Goal: Task Accomplishment & Management: Complete application form

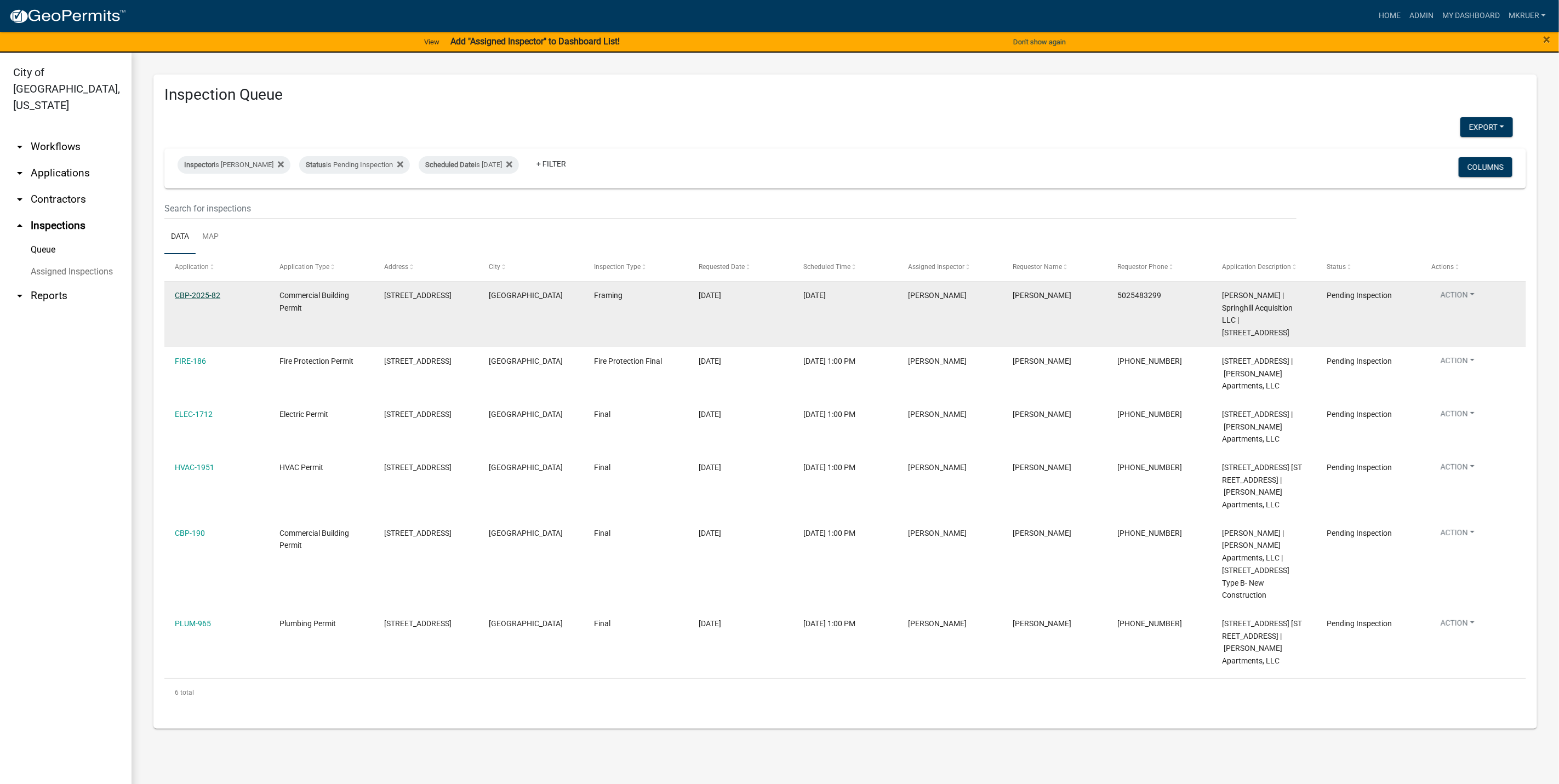
click at [192, 295] on link "CBP-2025-82" at bounding box center [198, 295] width 46 height 9
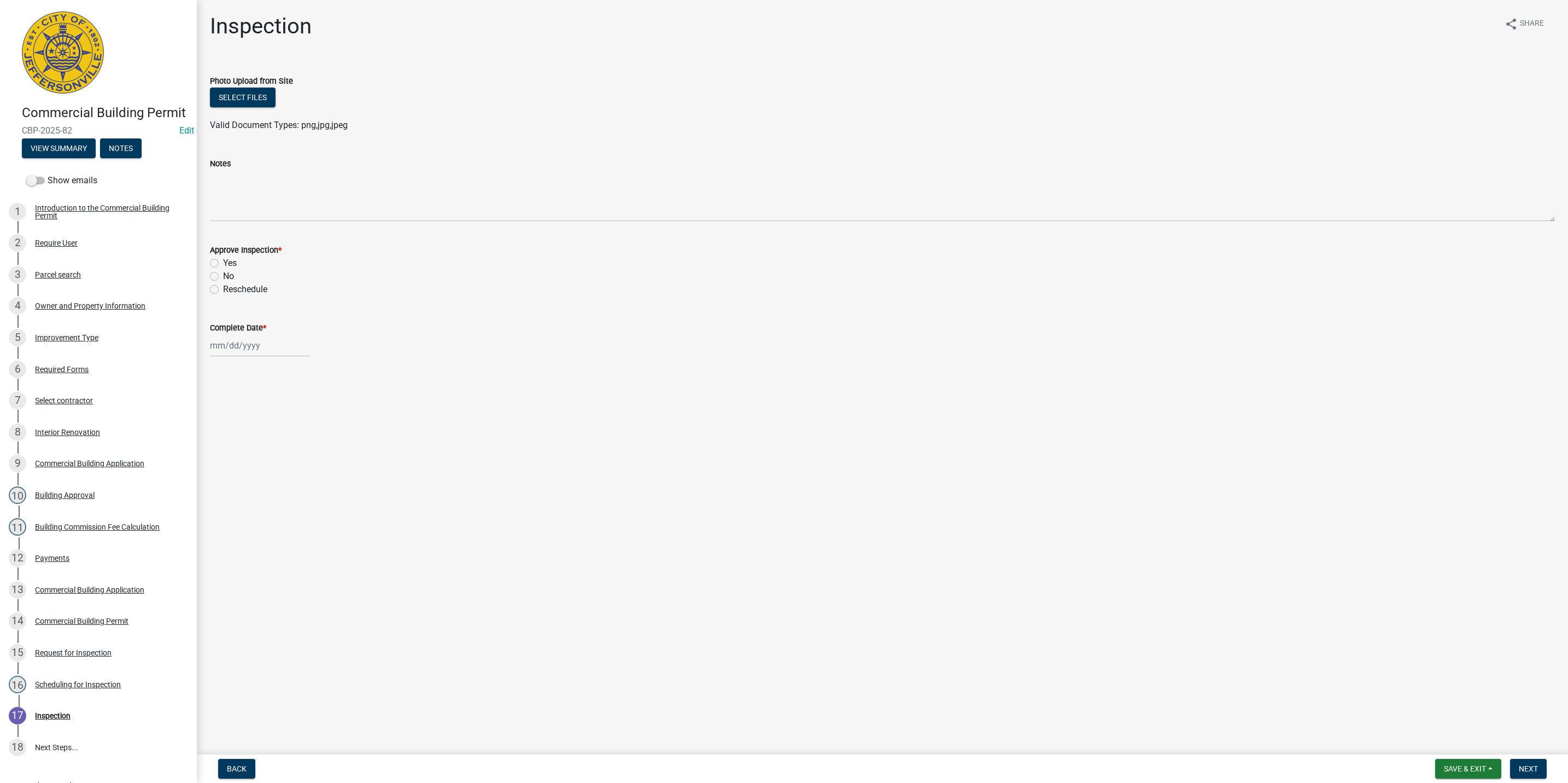
click at [223, 260] on label "Yes" at bounding box center [231, 263] width 14 height 13
click at [223, 260] on input "Yes" at bounding box center [227, 260] width 7 height 7
radio input "true"
select select "8"
select select "2025"
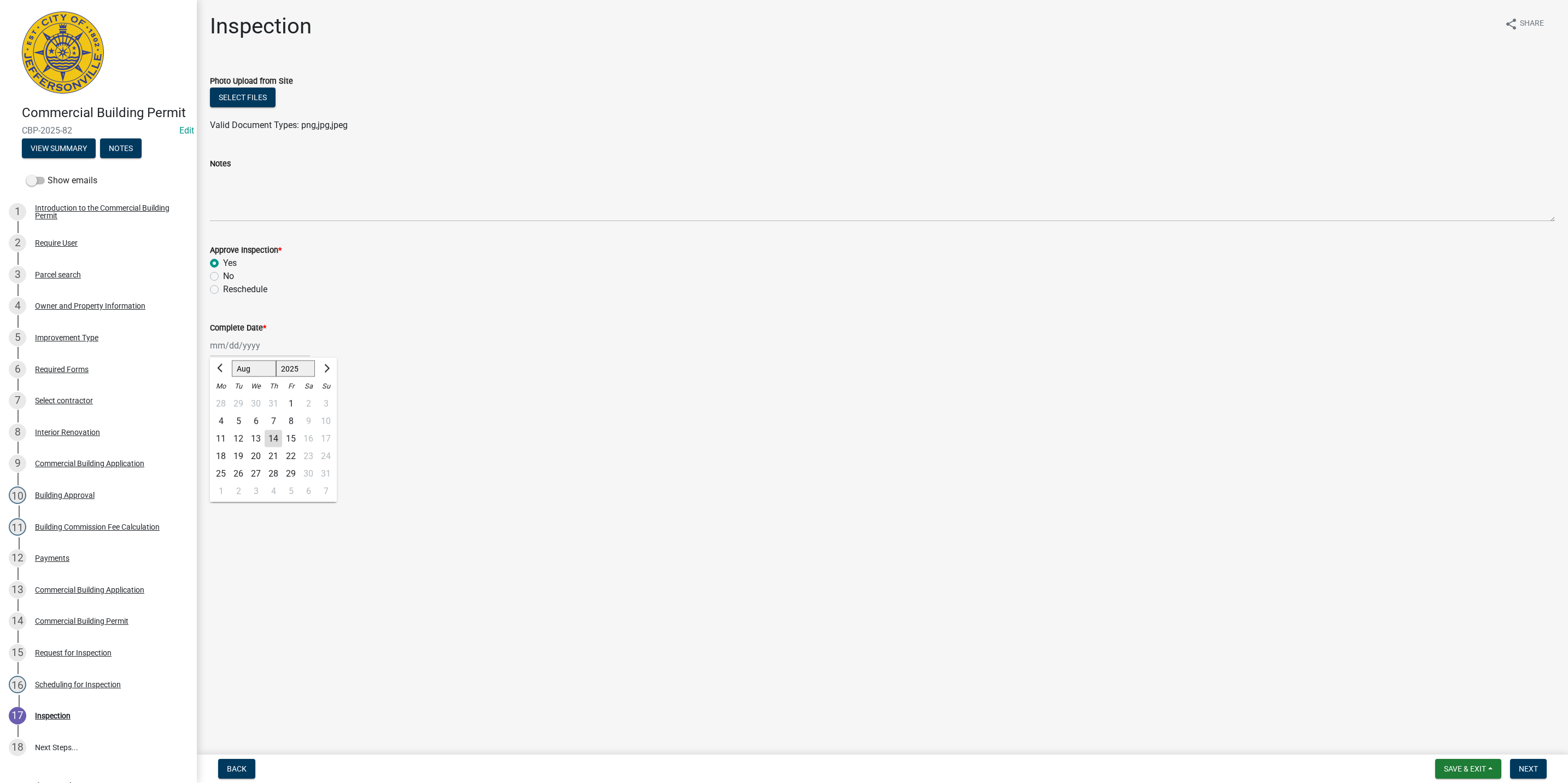
click at [235, 342] on div "Jan Feb Mar Apr May Jun Jul Aug Sep Oct Nov Dec 1525 1526 1527 1528 1529 1530 1…" at bounding box center [260, 345] width 100 height 23
click at [269, 436] on div "14" at bounding box center [273, 438] width 18 height 18
type input "08/14/2025"
click at [1529, 774] on button "Next" at bounding box center [1529, 768] width 37 height 19
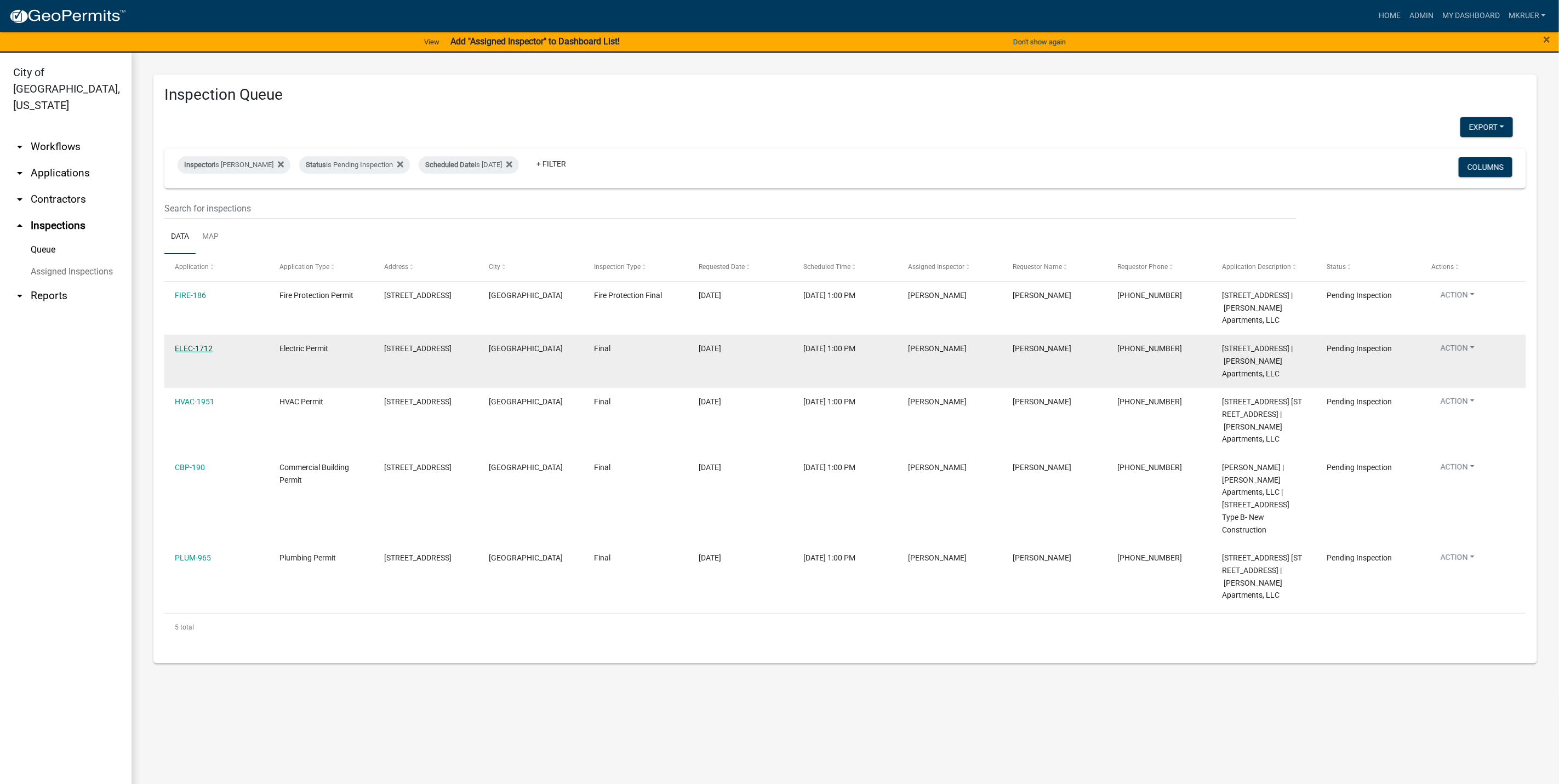
click at [190, 353] on link "ELEC-1712" at bounding box center [193, 349] width 38 height 9
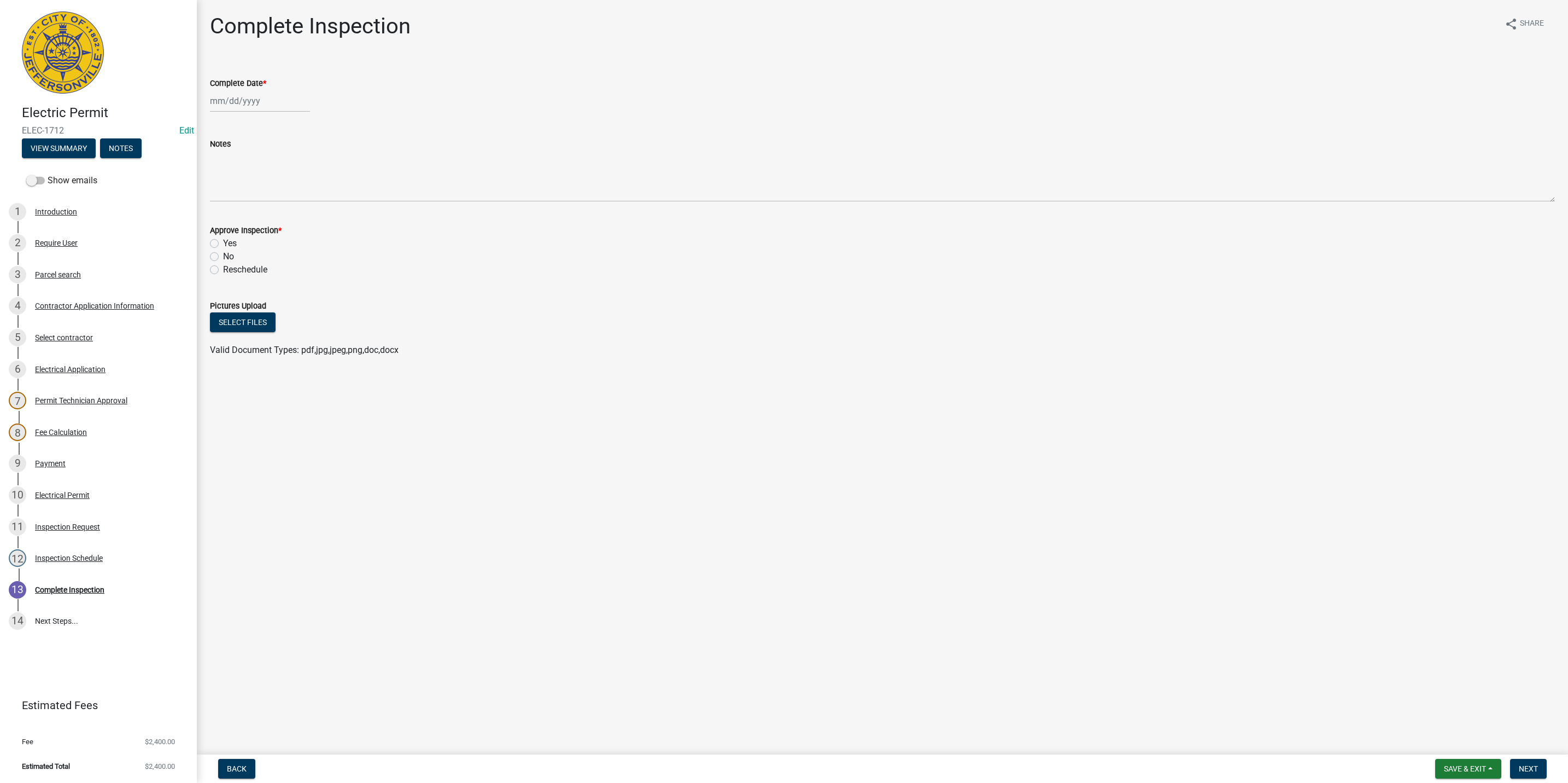
select select "8"
select select "2025"
click at [256, 99] on div "Jan Feb Mar Apr May Jun Jul Aug Sep Oct Nov Dec 1525 1526 1527 1528 1529 1530 1…" at bounding box center [260, 101] width 100 height 23
click at [274, 190] on div "14" at bounding box center [273, 194] width 18 height 18
type input "08/14/2025"
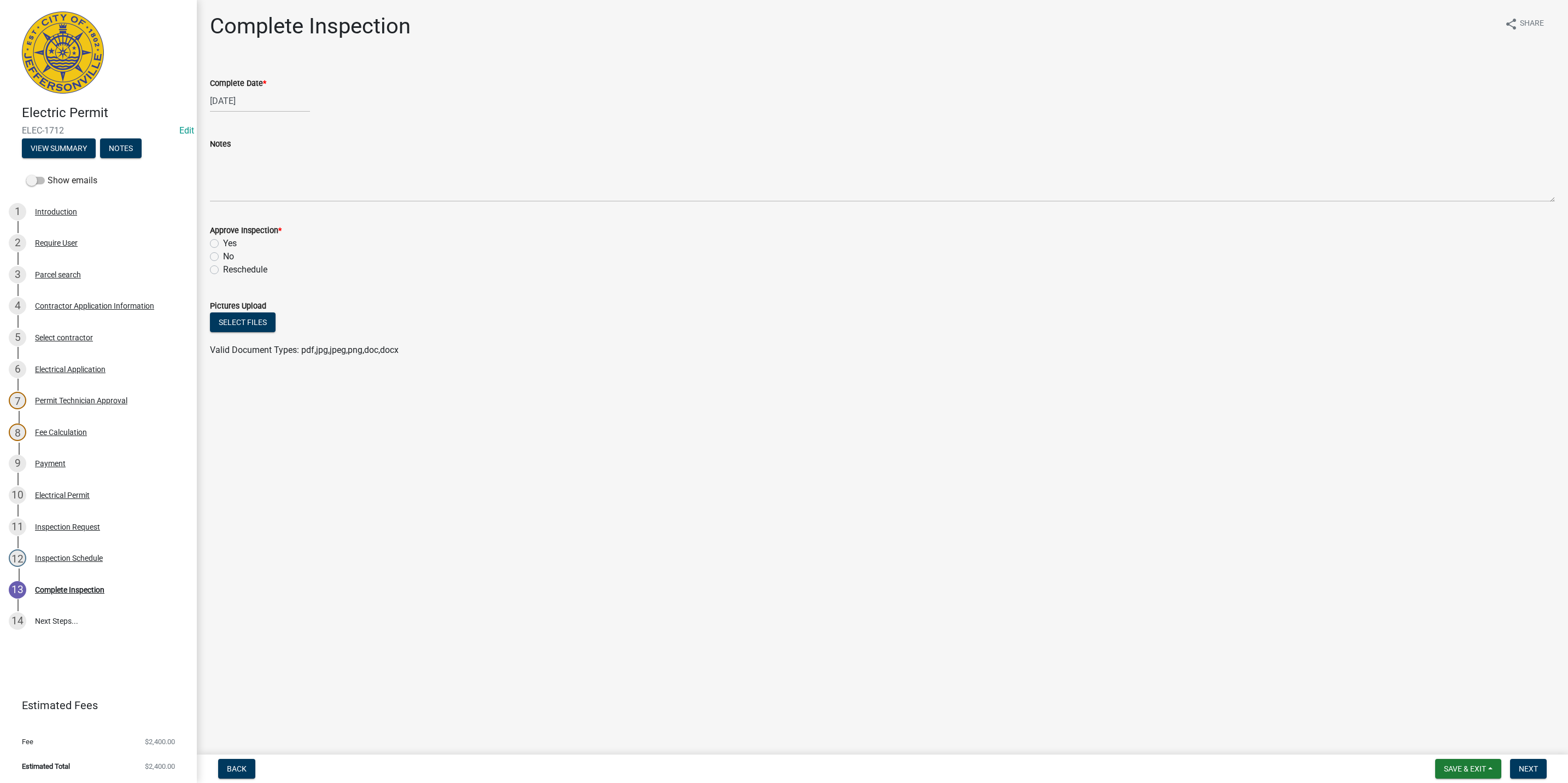
click at [223, 246] on label "Yes" at bounding box center [231, 243] width 14 height 13
click at [223, 244] on input "Yes" at bounding box center [227, 240] width 7 height 7
radio input "true"
click at [1535, 763] on button "Next" at bounding box center [1529, 768] width 37 height 19
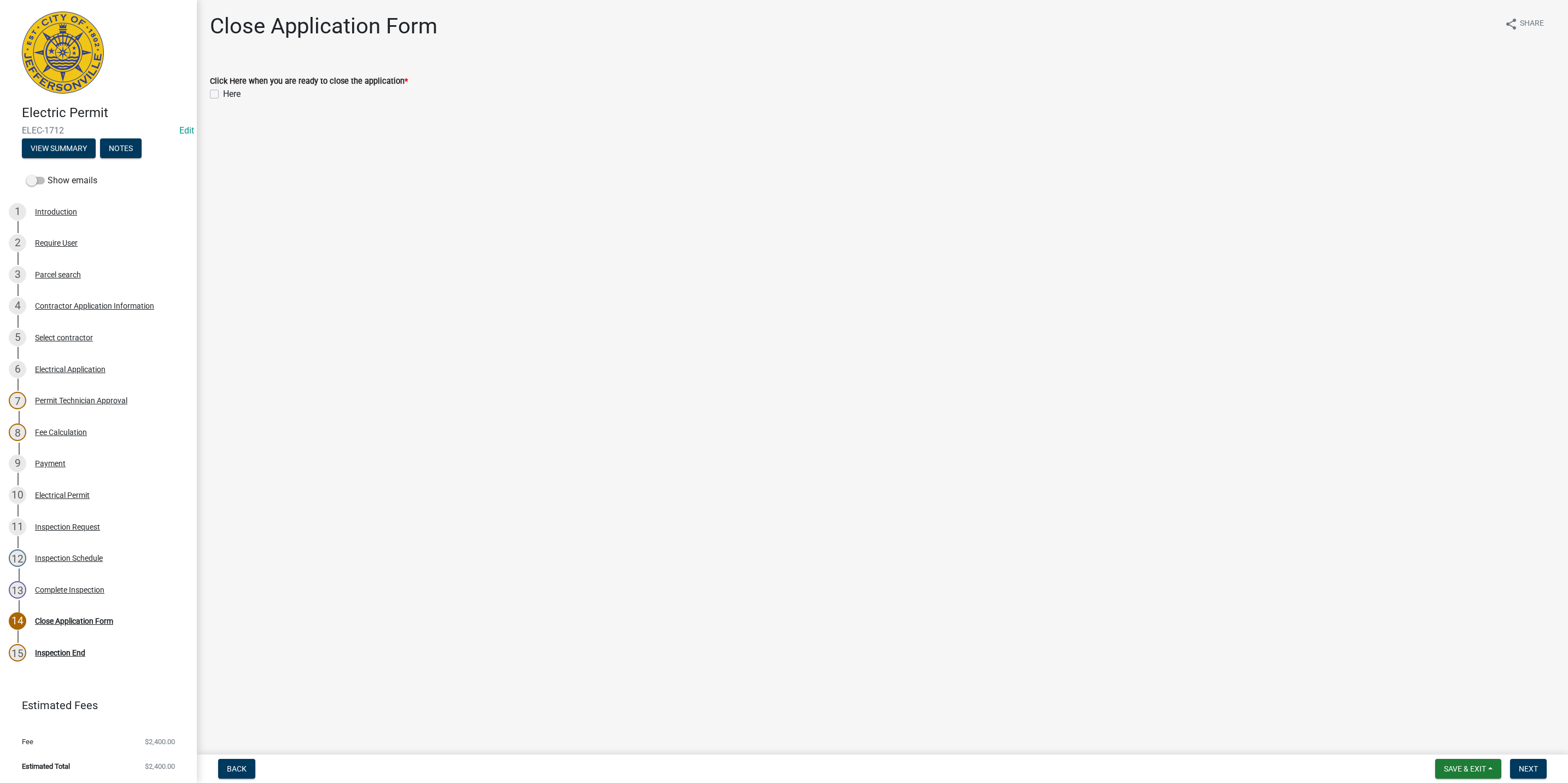
click at [223, 96] on label "Here" at bounding box center [232, 94] width 18 height 13
click at [223, 95] on input "Here" at bounding box center [227, 91] width 7 height 7
checkbox input "true"
click at [1533, 765] on span "Next" at bounding box center [1529, 769] width 19 height 9
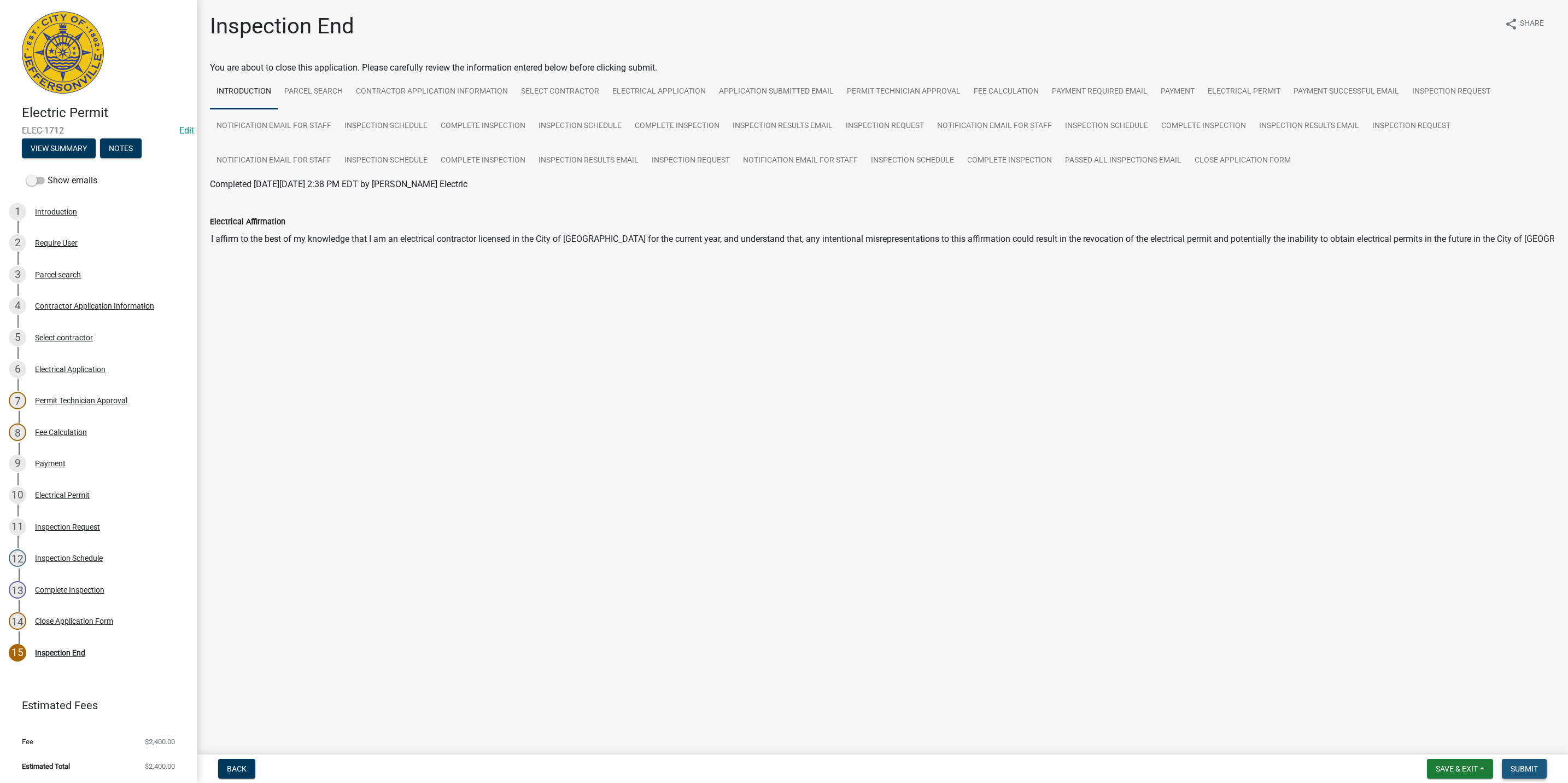
click at [1526, 765] on span "Submit" at bounding box center [1524, 769] width 27 height 9
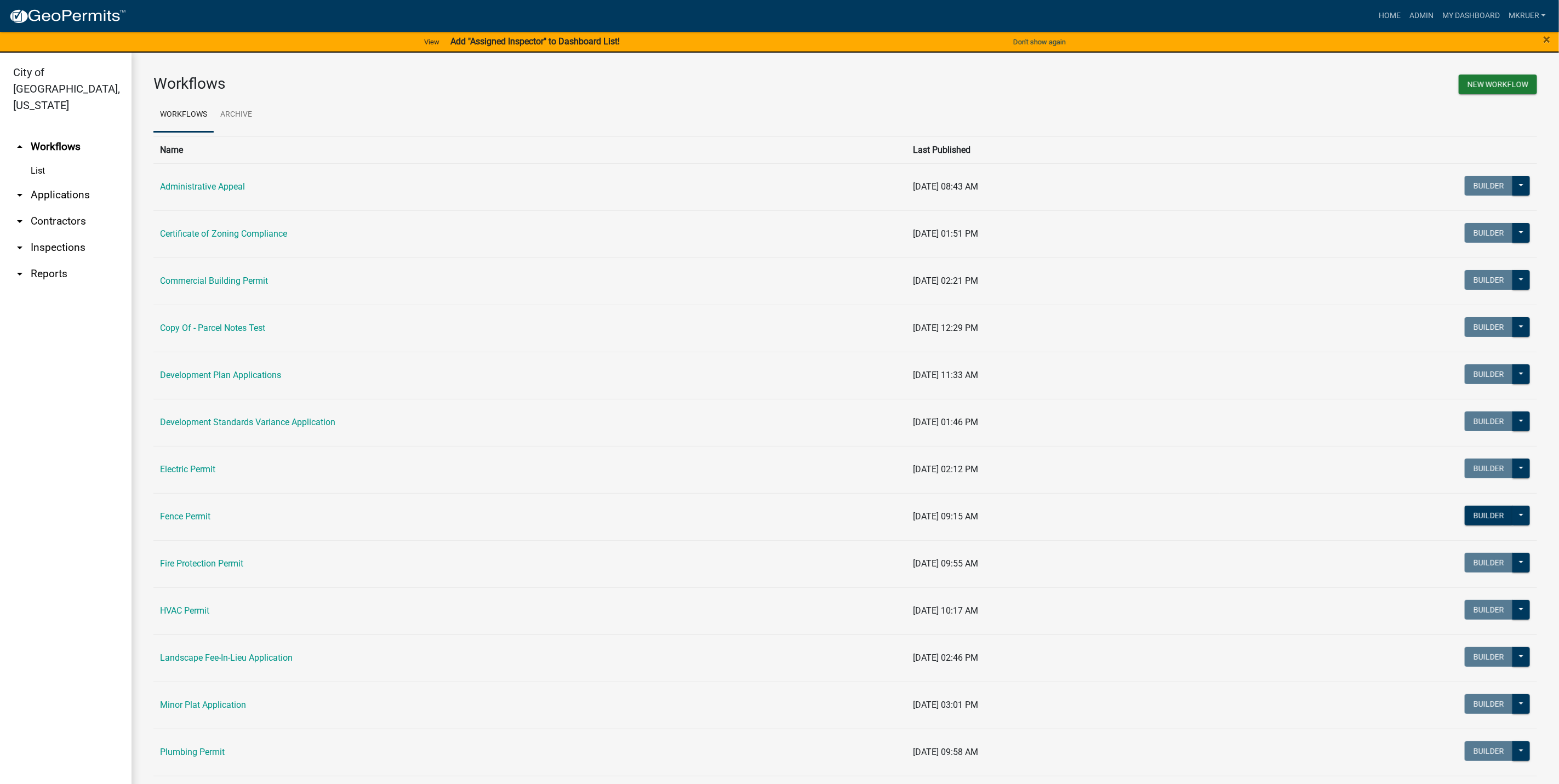
click at [68, 234] on link "arrow_drop_down Inspections" at bounding box center [66, 248] width 132 height 26
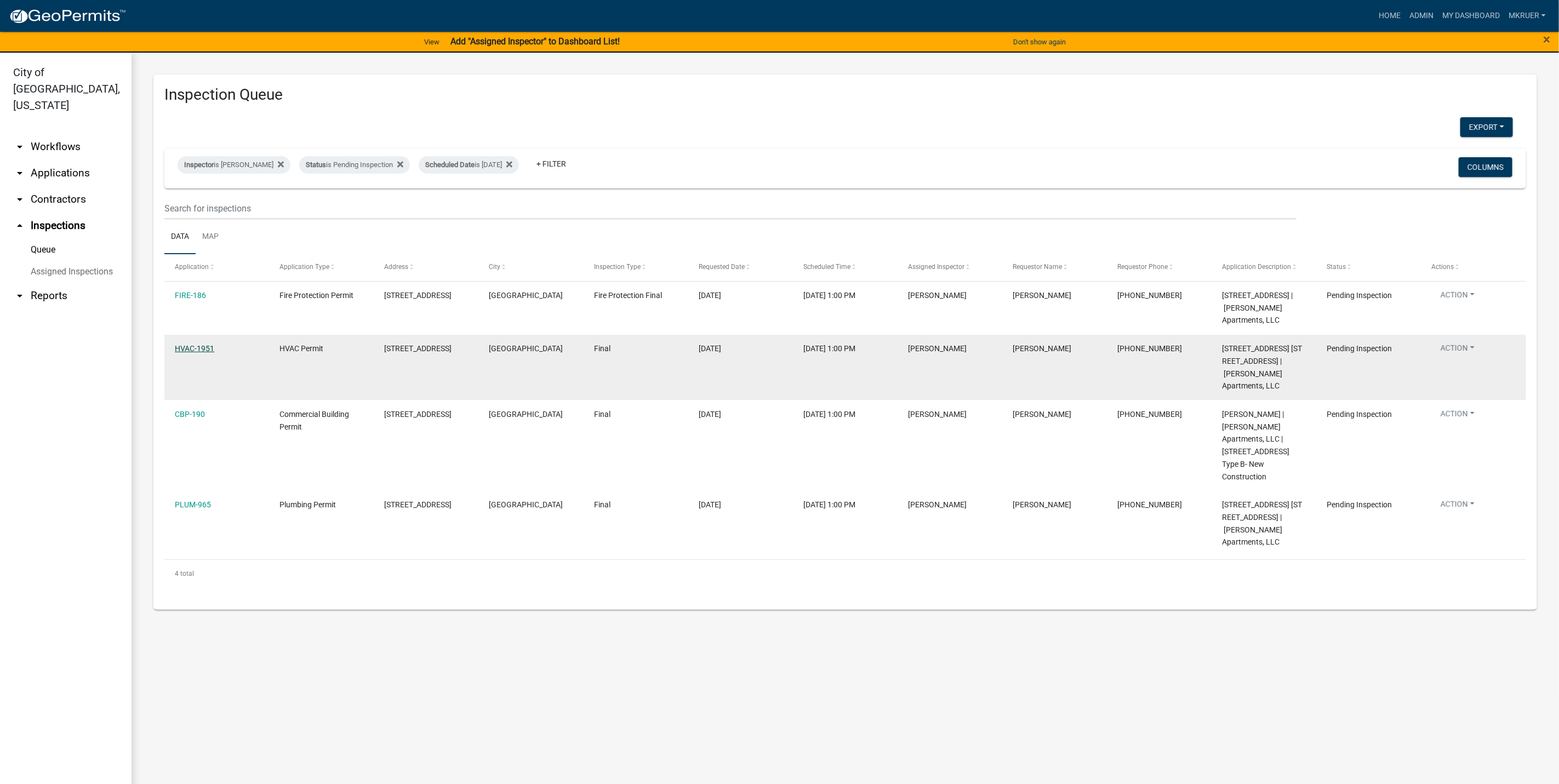
click at [191, 353] on link "HVAC-1951" at bounding box center [194, 349] width 40 height 9
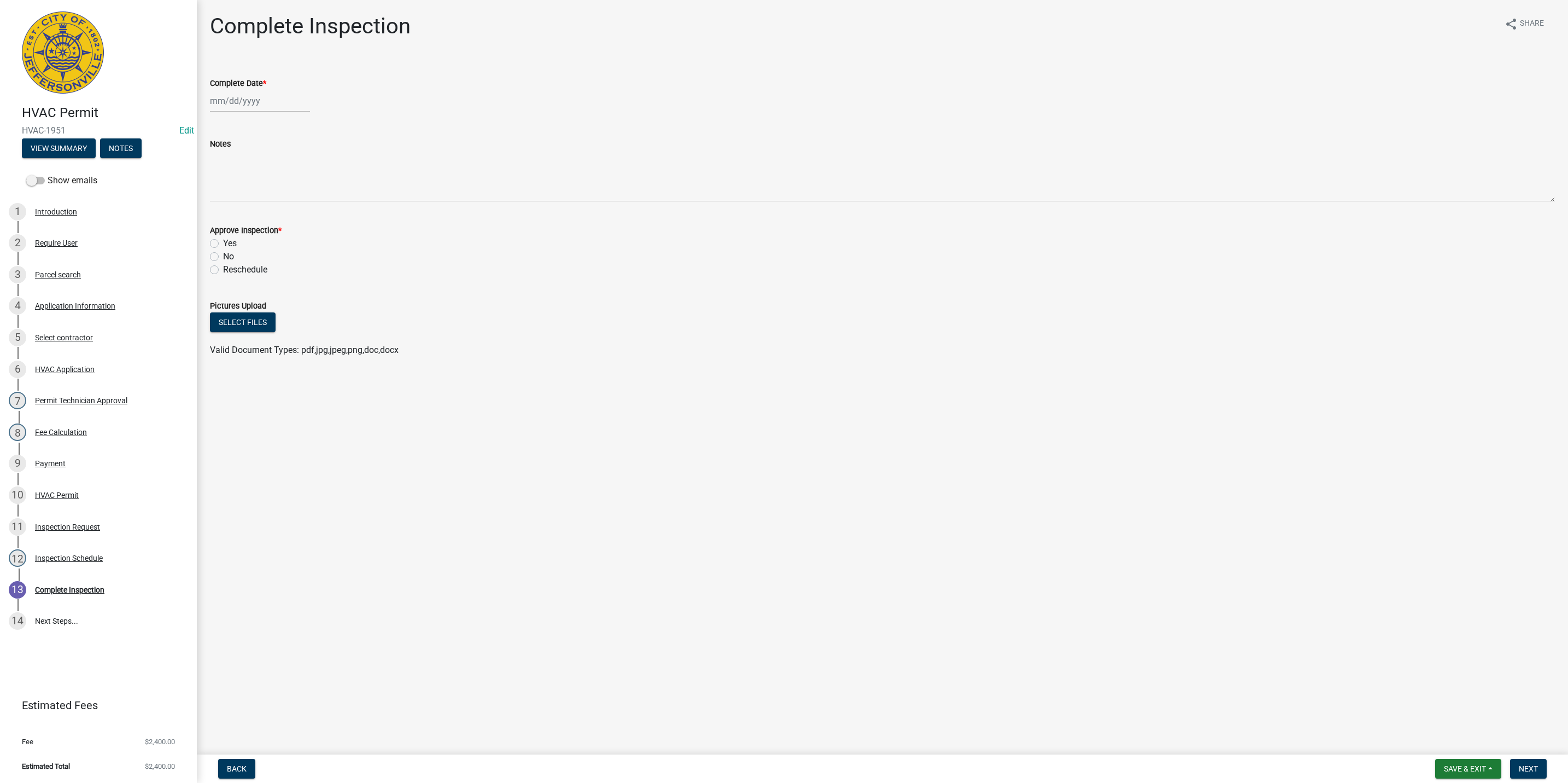
select select "8"
select select "2025"
click at [237, 105] on div "[PERSON_NAME] Feb Mar Apr [PERSON_NAME][DATE] Oct Nov [DATE] 1526 1527 1528 152…" at bounding box center [260, 101] width 100 height 23
click at [273, 196] on div "14" at bounding box center [273, 194] width 18 height 18
type input "[DATE]"
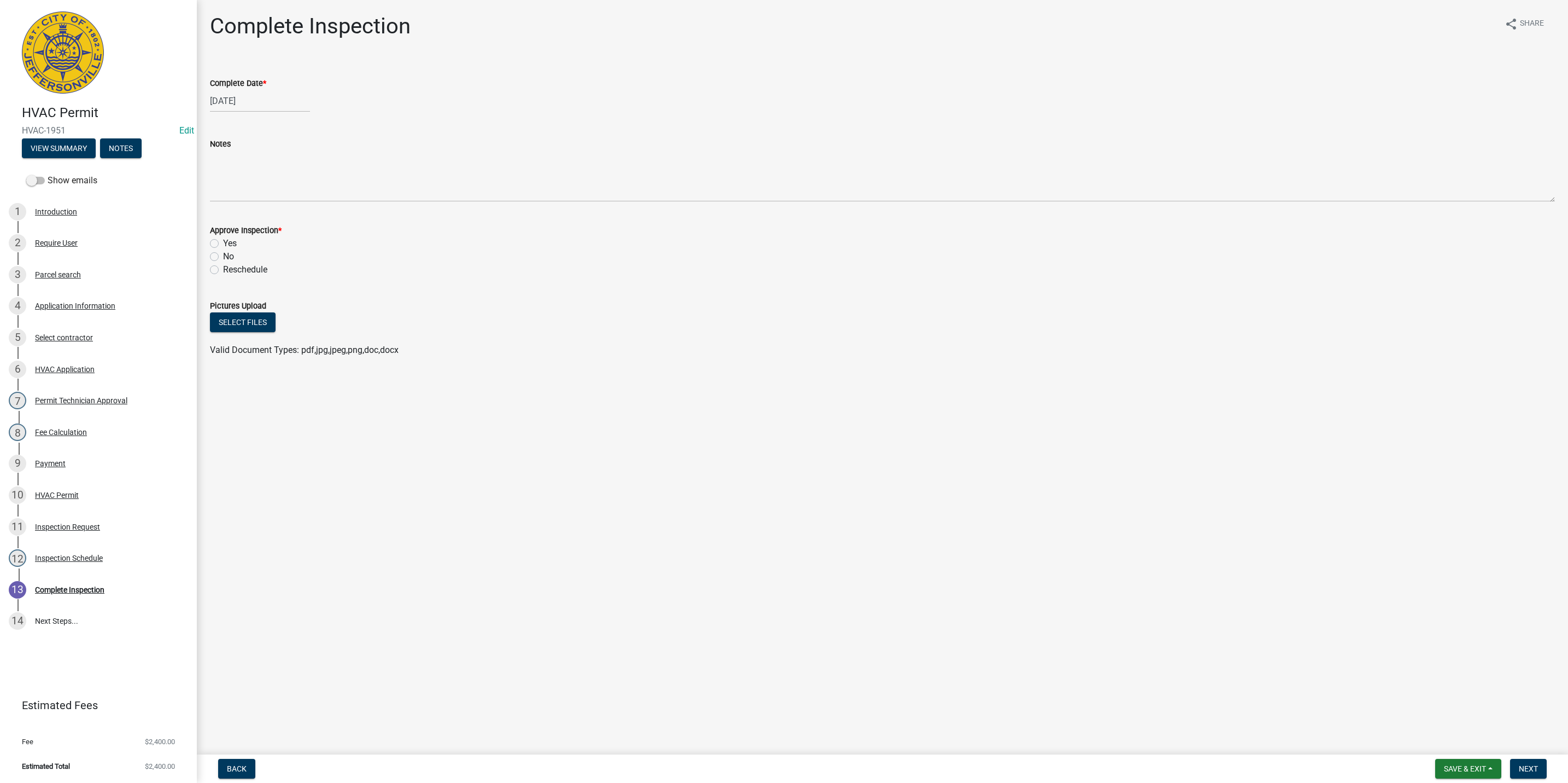
click at [223, 245] on label "Yes" at bounding box center [231, 243] width 14 height 13
click at [223, 244] on input "Yes" at bounding box center [227, 240] width 7 height 7
radio input "true"
click at [1526, 769] on span "Next" at bounding box center [1529, 769] width 19 height 9
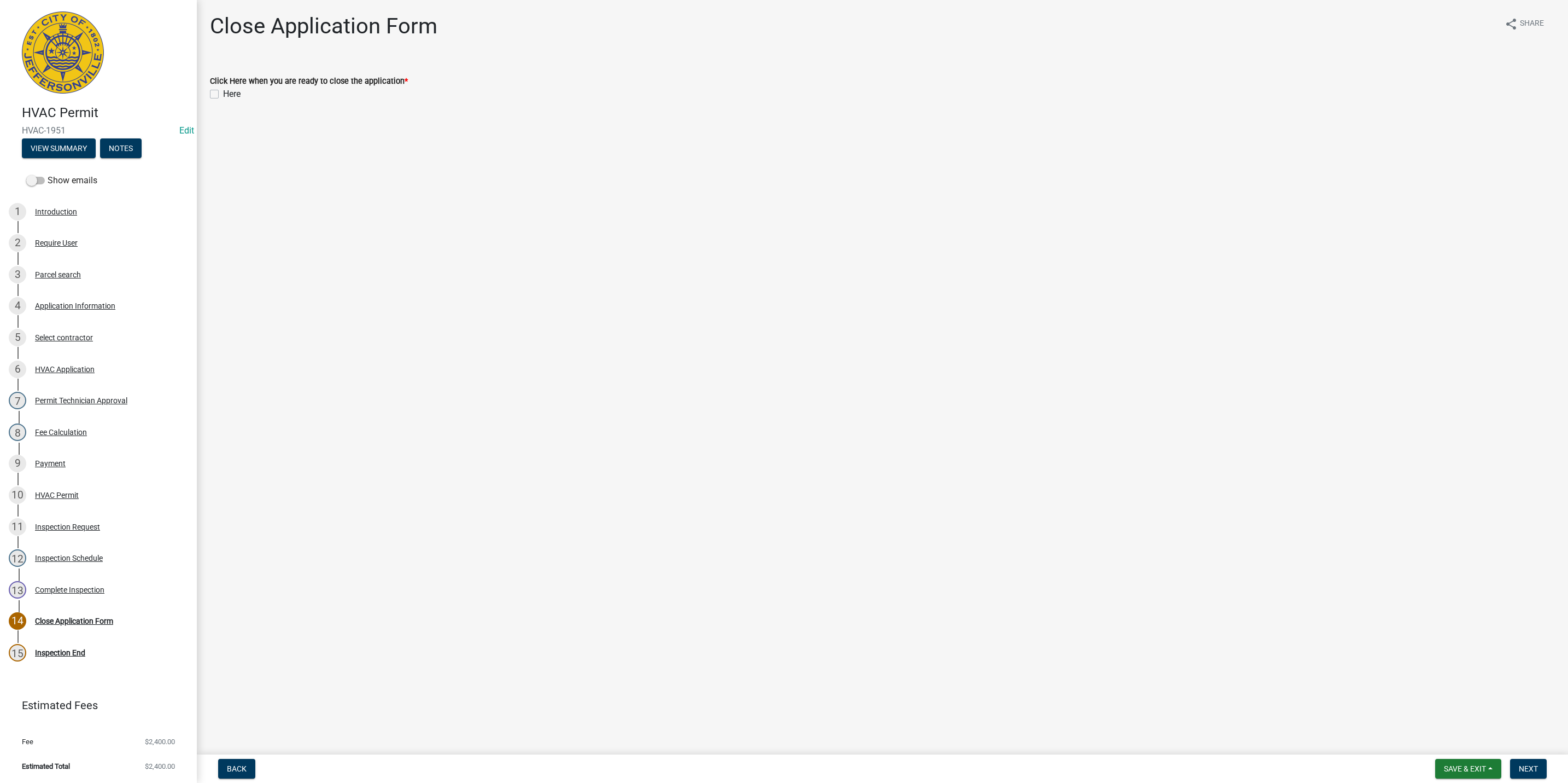
click at [223, 92] on label "Here" at bounding box center [232, 94] width 18 height 13
click at [223, 92] on input "Here" at bounding box center [227, 91] width 7 height 7
checkbox input "true"
click at [1526, 774] on button "Next" at bounding box center [1529, 768] width 37 height 19
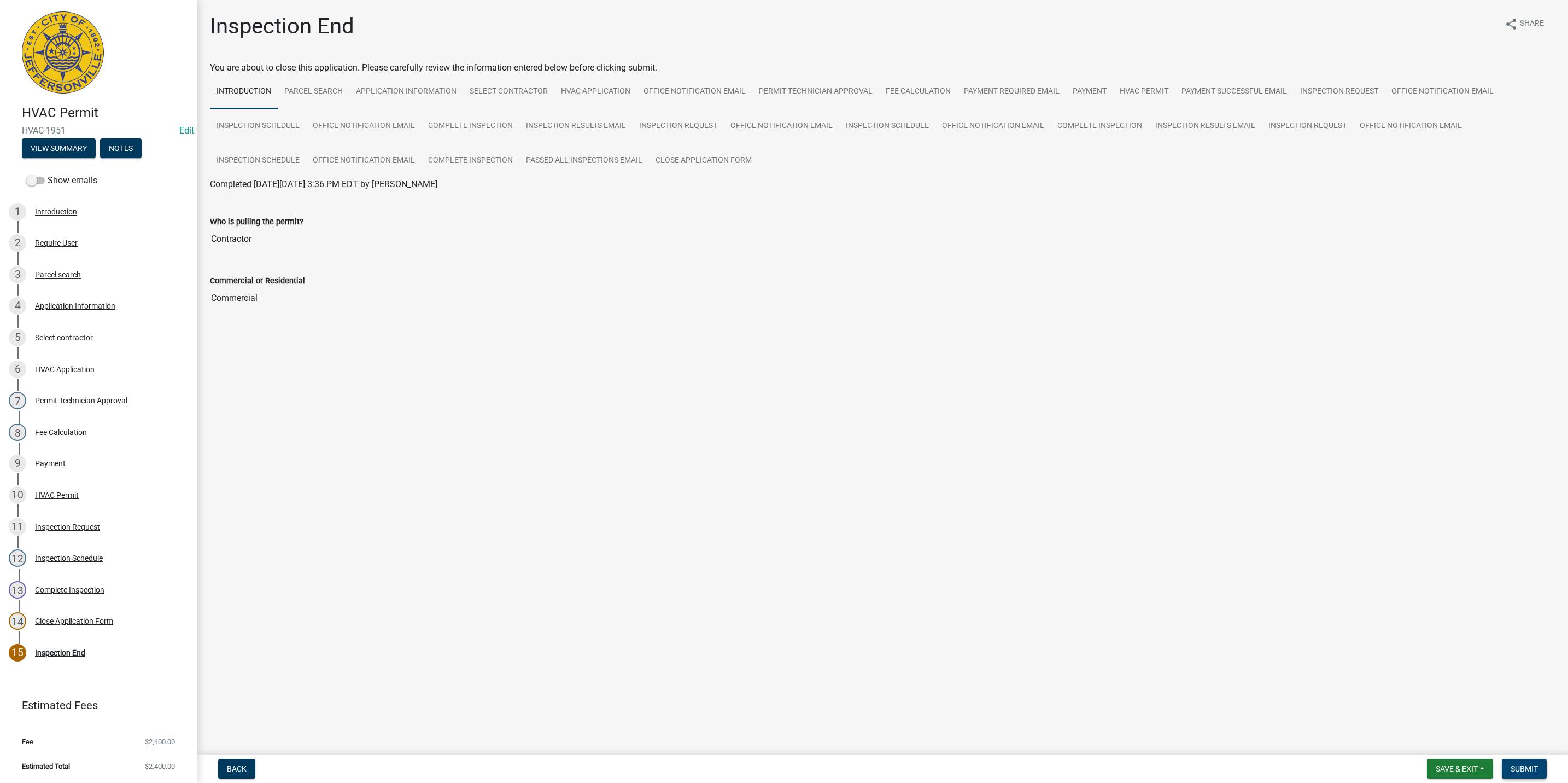
click at [1532, 772] on span "Submit" at bounding box center [1524, 769] width 27 height 9
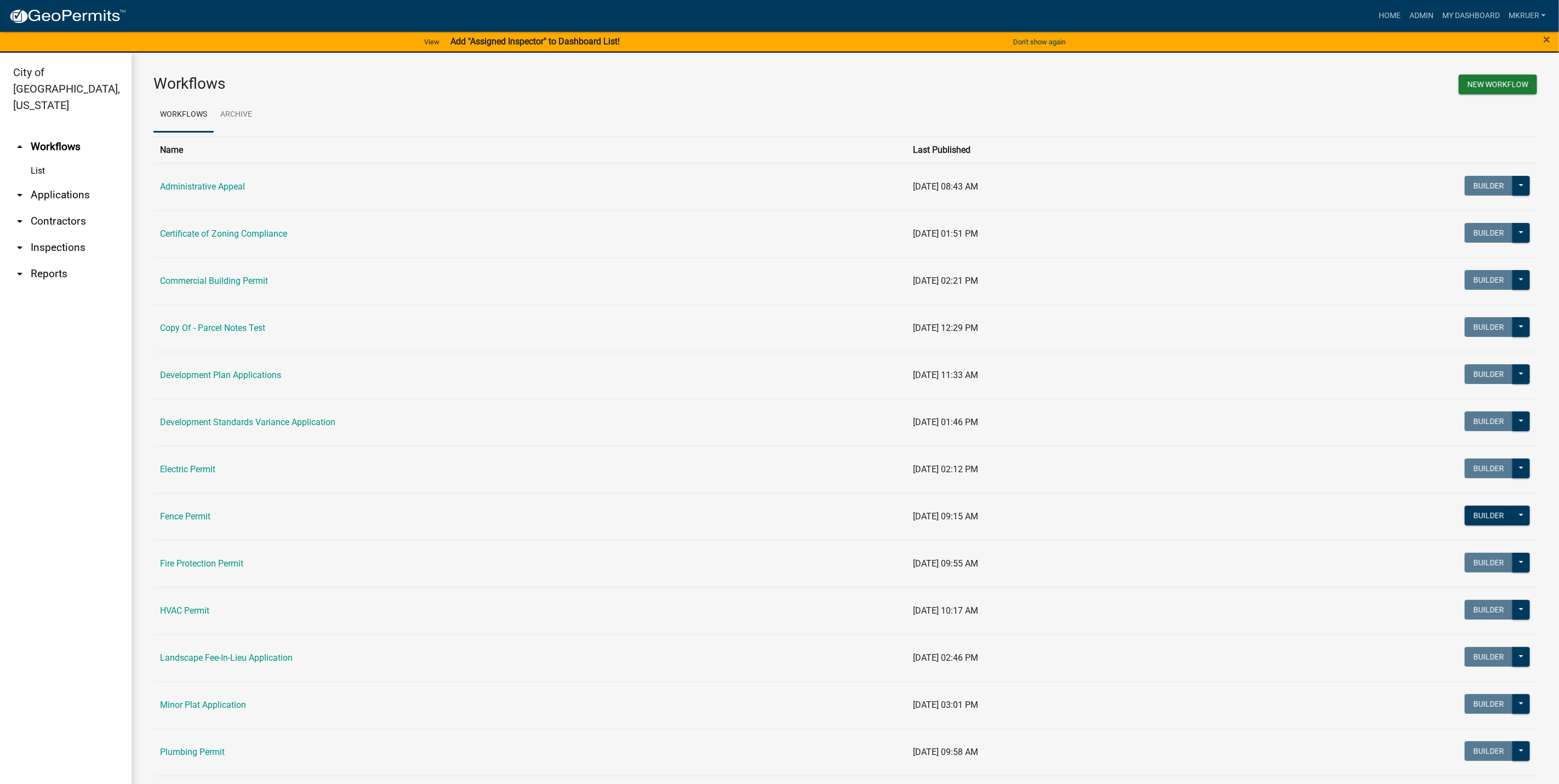
click at [62, 234] on link "arrow_drop_down Inspections" at bounding box center [66, 248] width 132 height 26
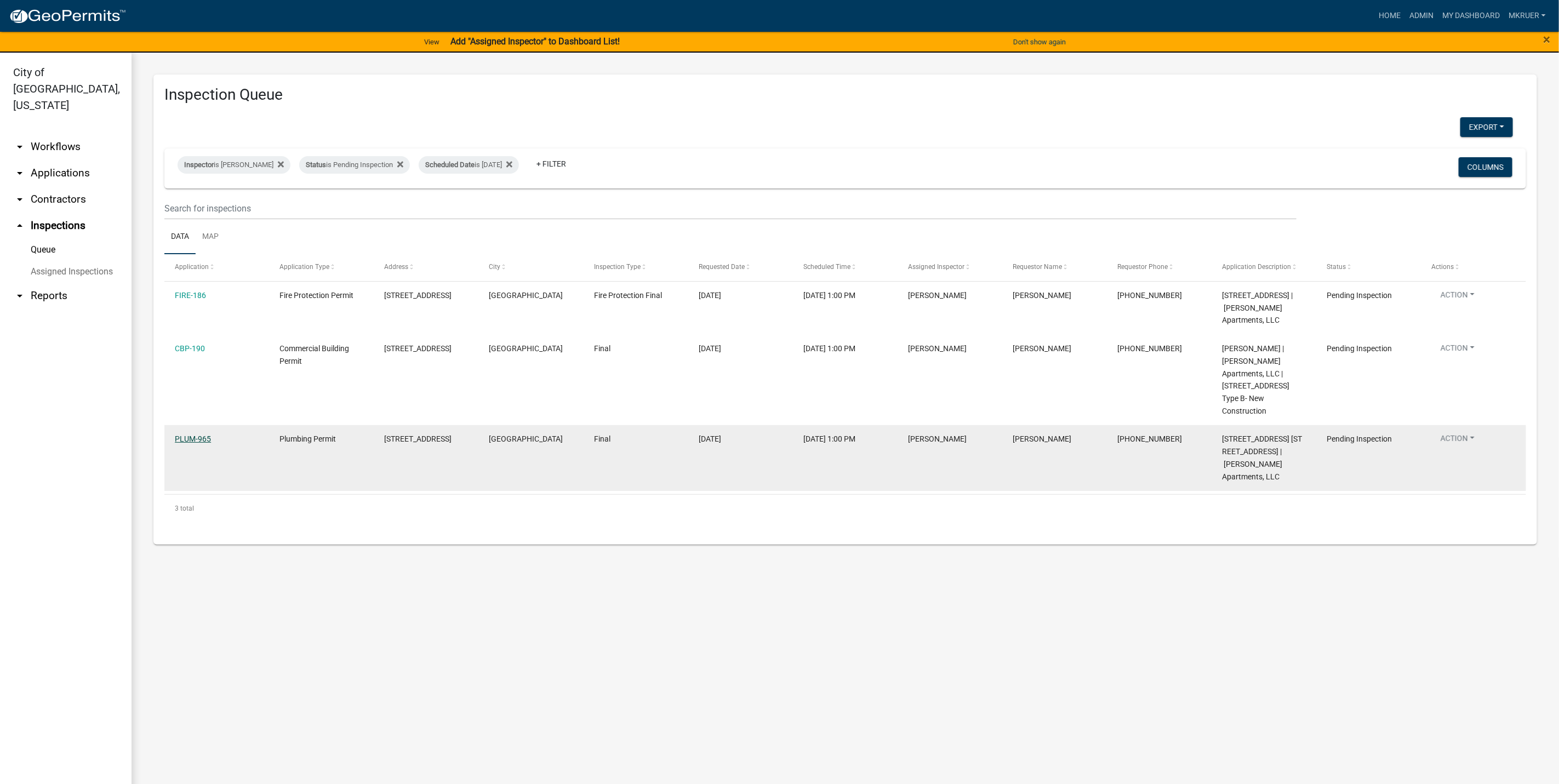
click at [191, 443] on link "PLUM-965" at bounding box center [192, 439] width 36 height 9
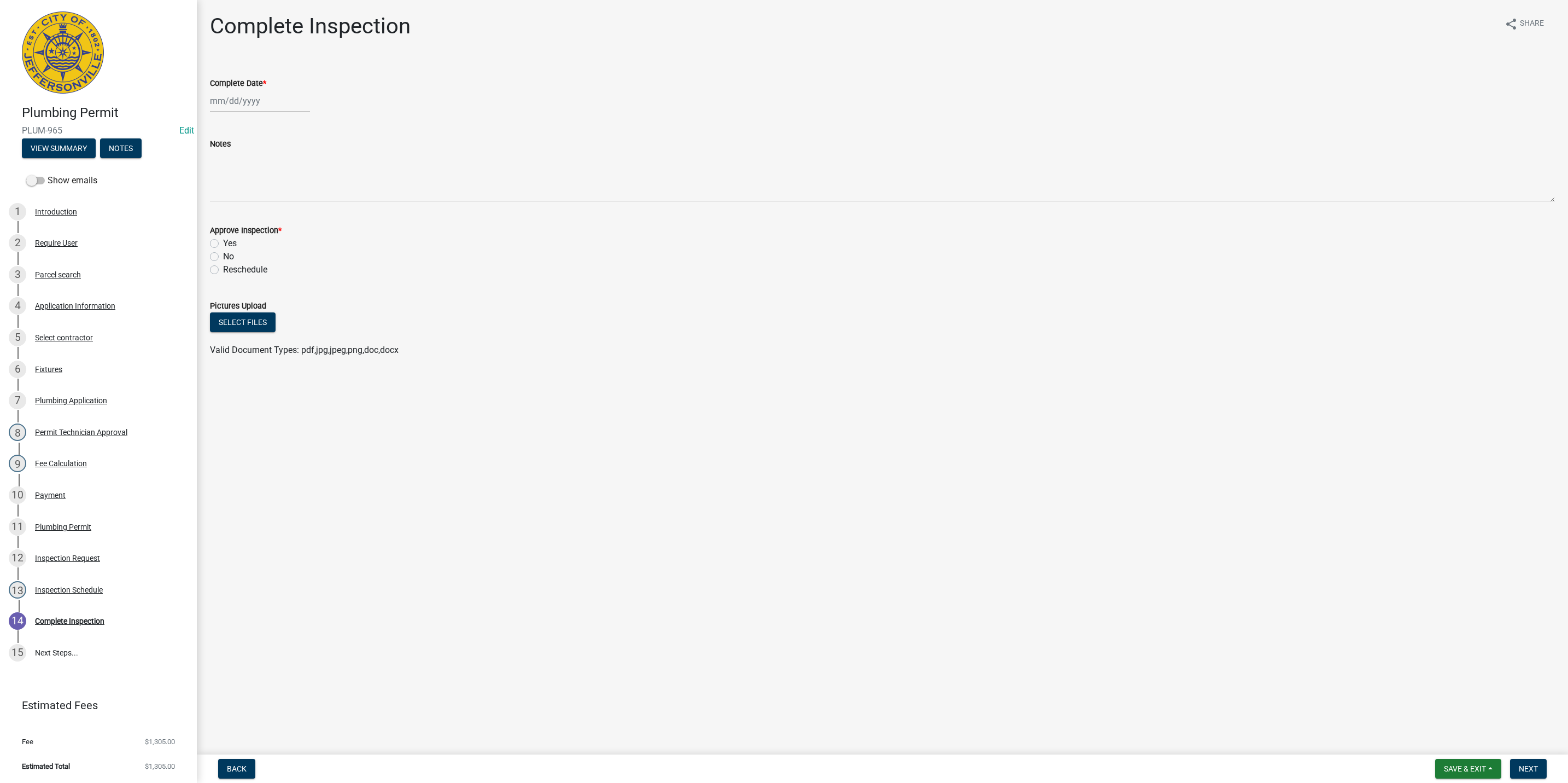
click at [232, 105] on div at bounding box center [260, 101] width 100 height 23
select select "8"
select select "2025"
click at [274, 194] on div "14" at bounding box center [273, 194] width 18 height 18
type input "[DATE]"
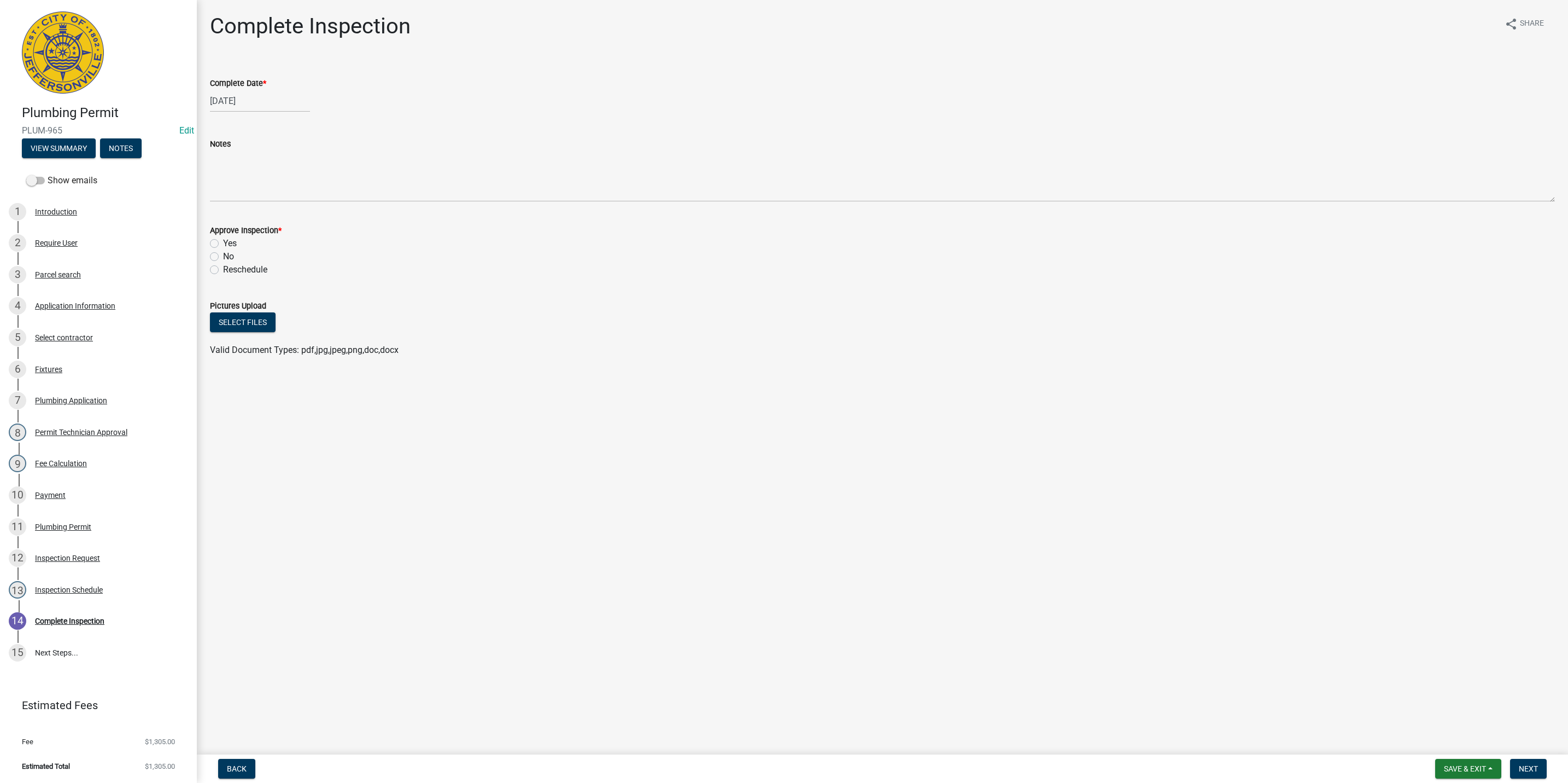
click at [223, 244] on label "Yes" at bounding box center [231, 243] width 14 height 13
click at [223, 244] on input "Yes" at bounding box center [227, 240] width 7 height 7
radio input "true"
click at [1539, 766] on button "Next" at bounding box center [1529, 768] width 37 height 19
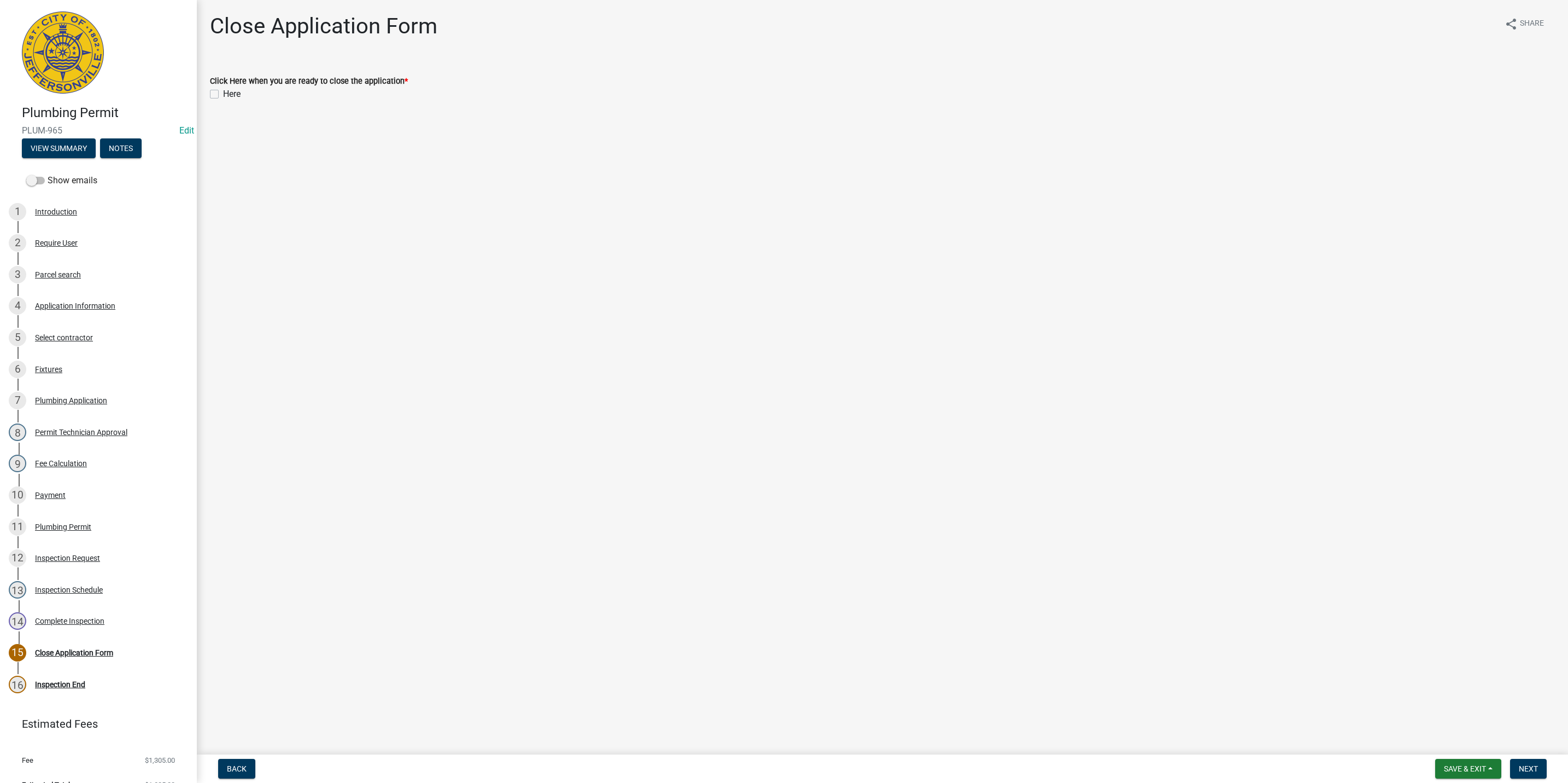
click at [223, 92] on label "Here" at bounding box center [232, 94] width 18 height 13
click at [223, 92] on input "Here" at bounding box center [227, 91] width 7 height 7
checkbox input "true"
click at [1532, 767] on span "Next" at bounding box center [1529, 769] width 19 height 9
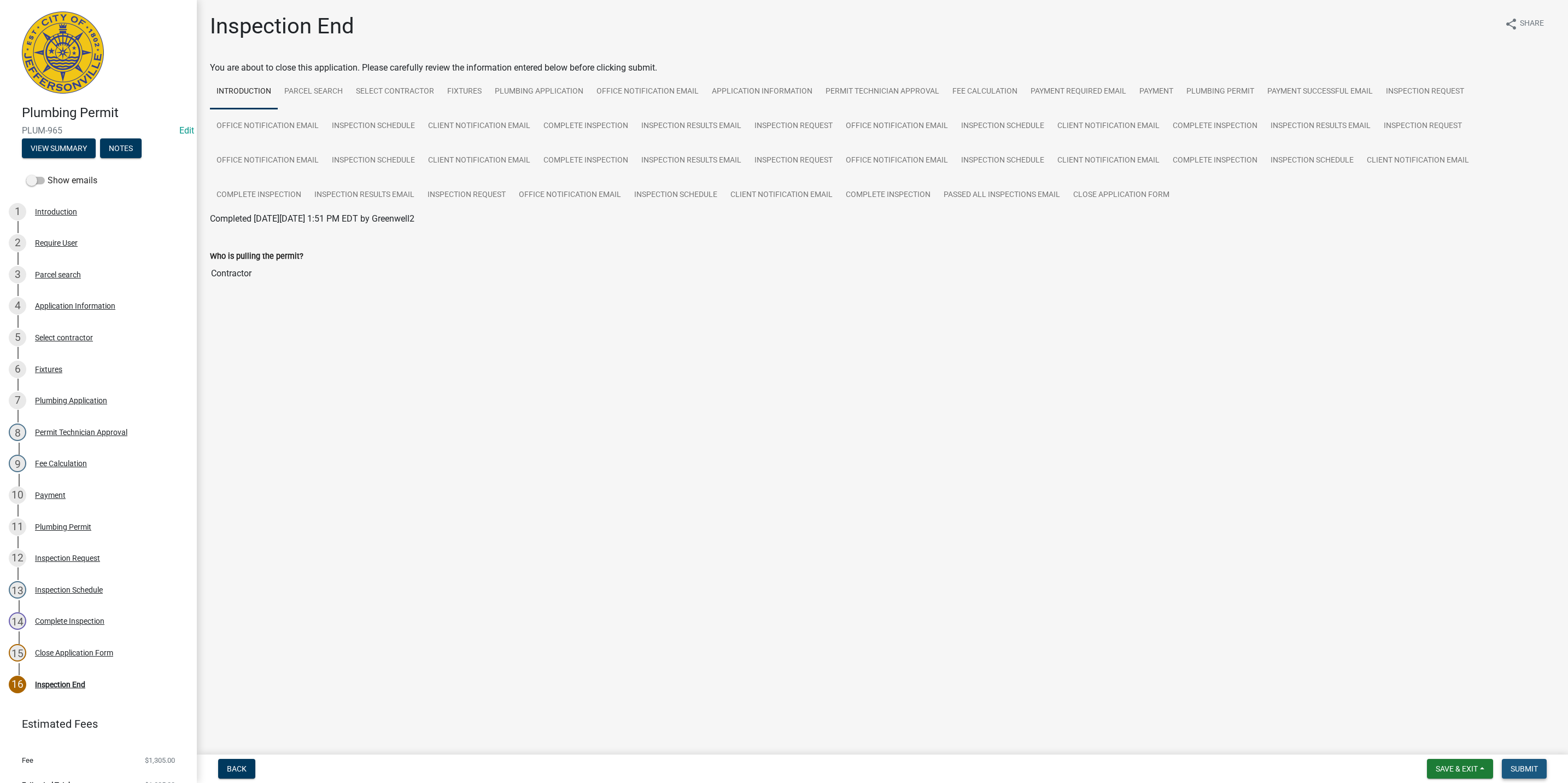
click at [1526, 772] on span "Submit" at bounding box center [1524, 769] width 27 height 9
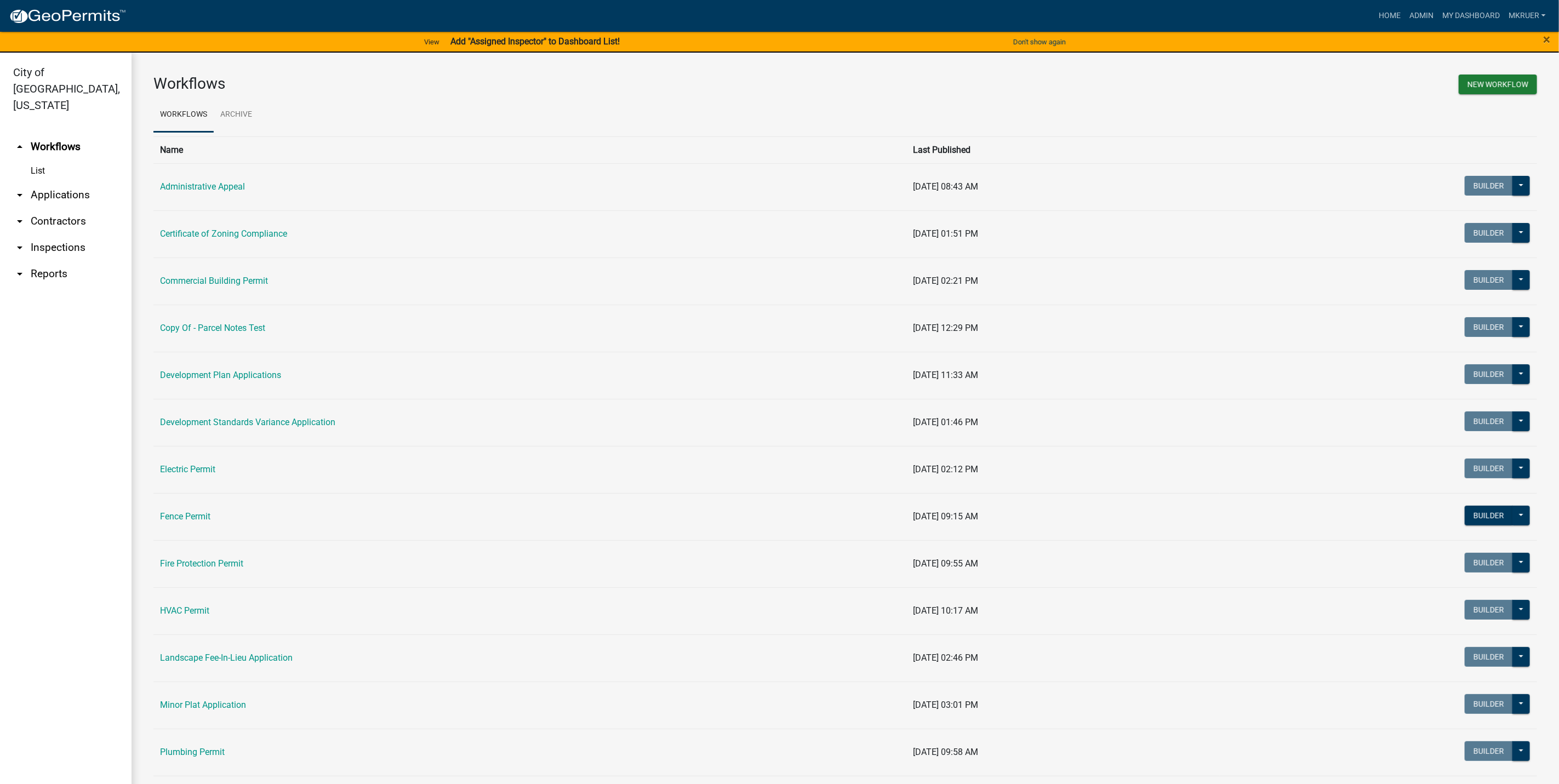
click at [46, 234] on link "arrow_drop_down Inspections" at bounding box center [66, 248] width 132 height 26
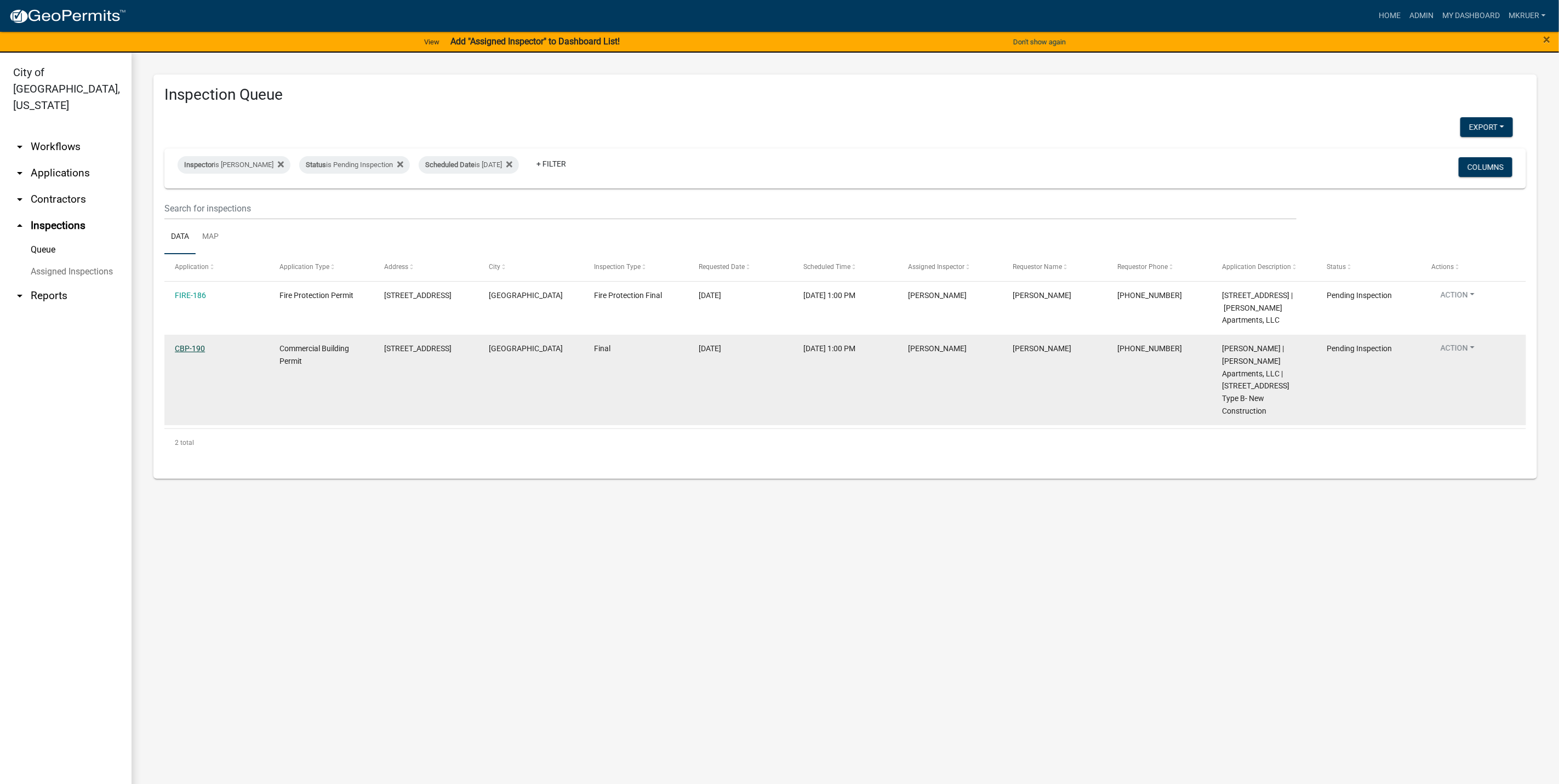
click at [193, 353] on link "CBP-190" at bounding box center [190, 349] width 30 height 9
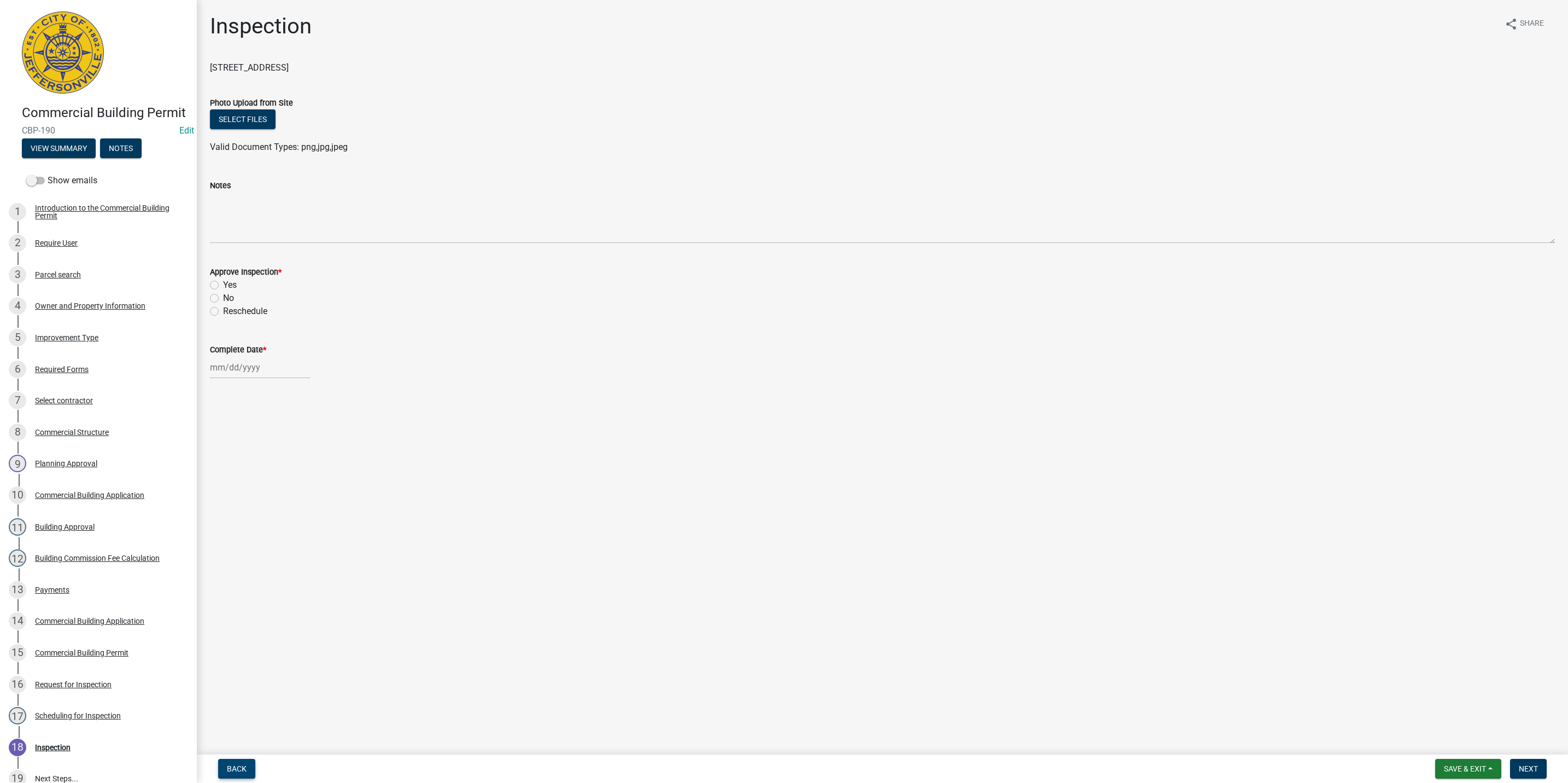
click at [239, 767] on span "Back" at bounding box center [237, 769] width 19 height 9
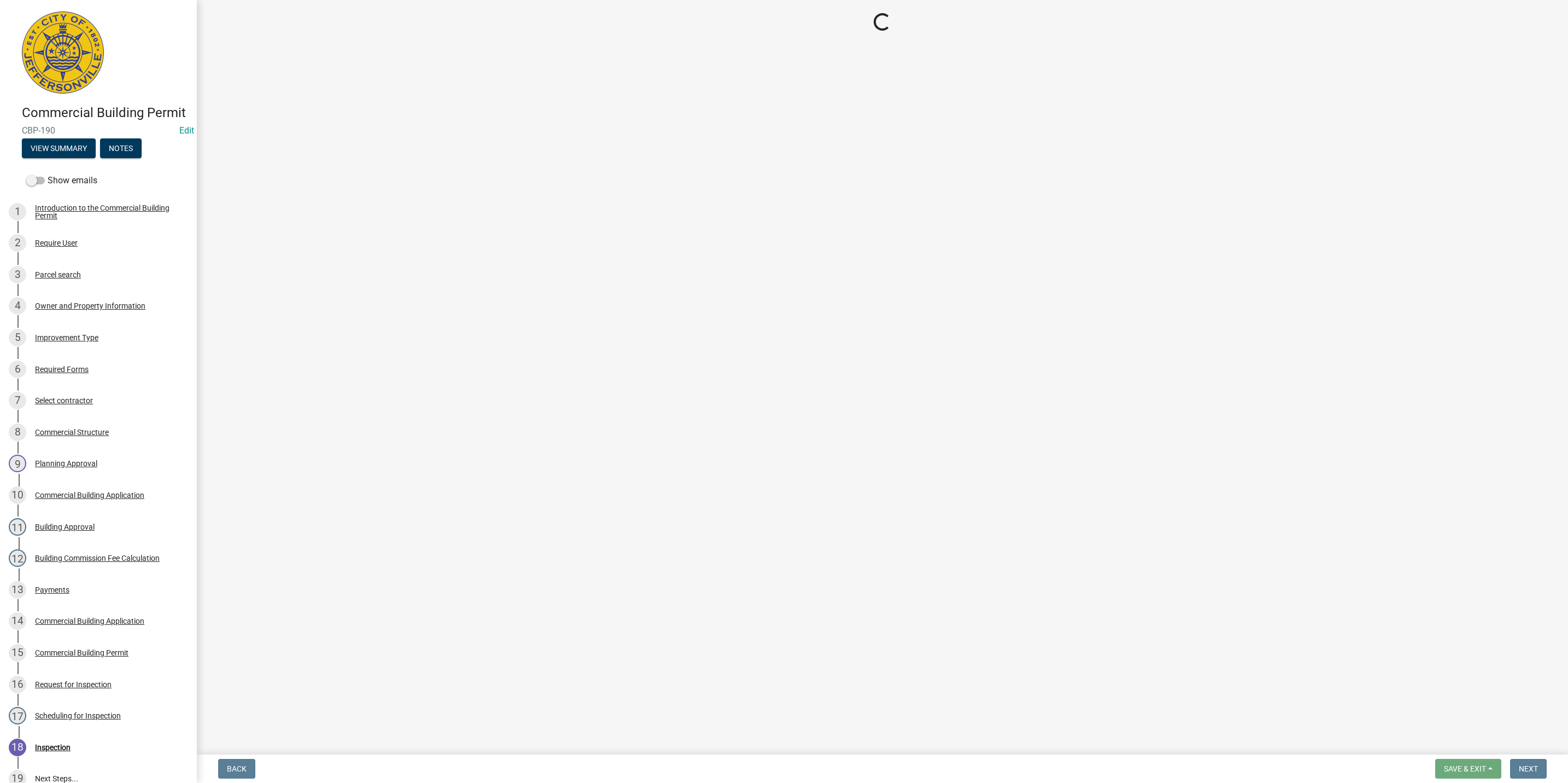
select select "fdb3bcc6-ce93-4663-8a18-5c08884dd177"
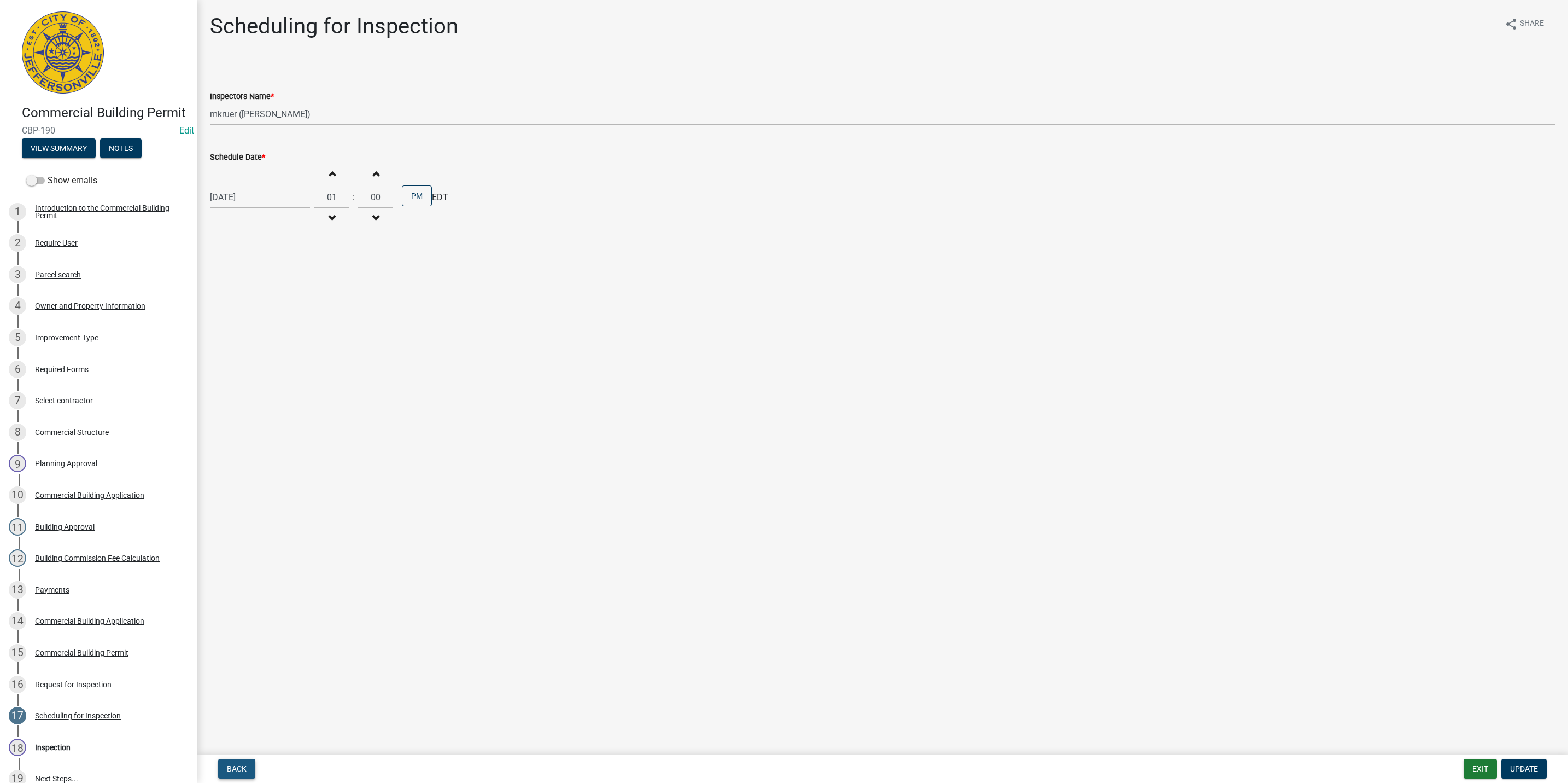
click at [239, 767] on span "Back" at bounding box center [237, 769] width 19 height 9
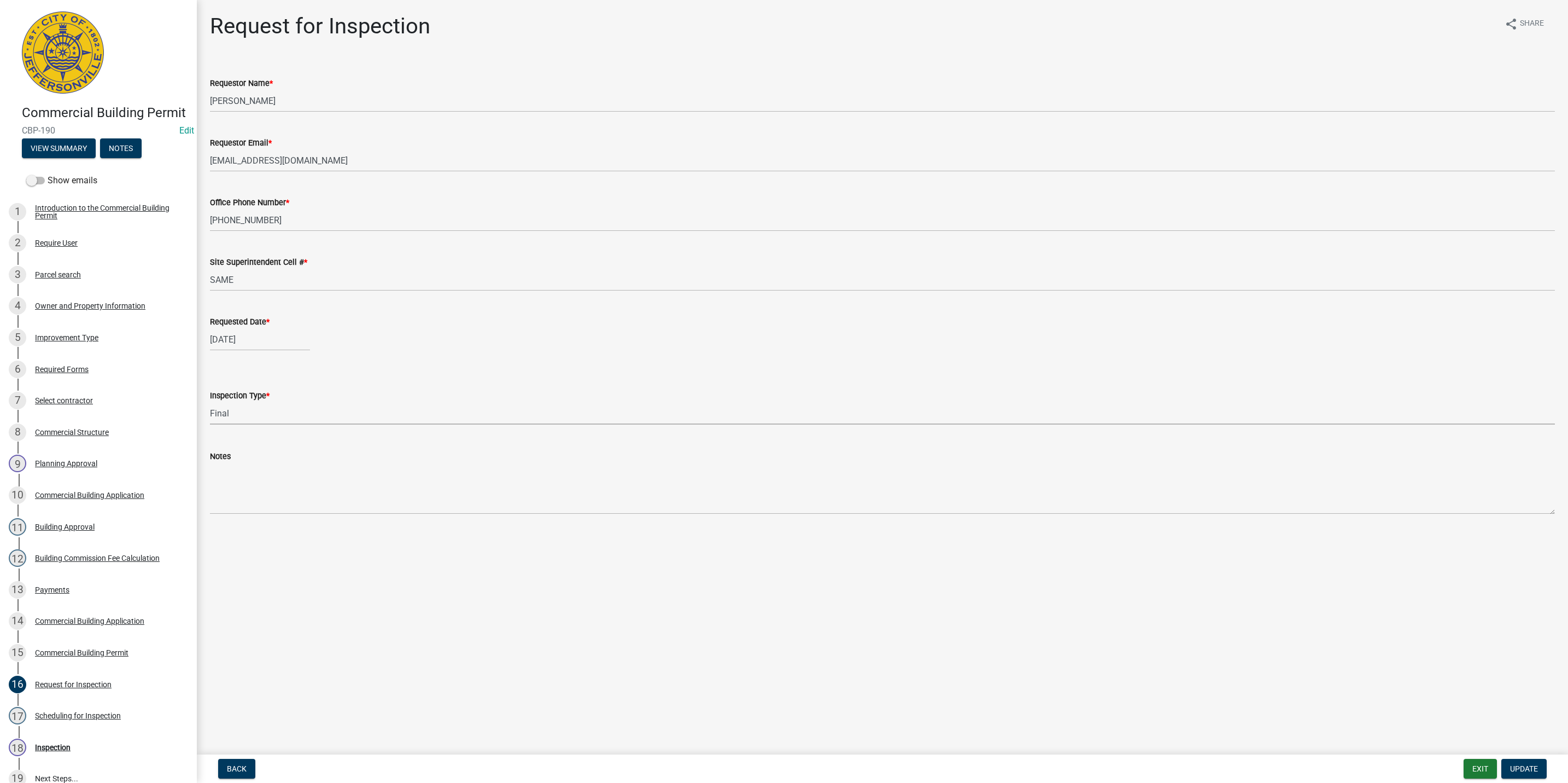
click at [250, 414] on select "Select Item... Footer Foundation Framing Final Misc" at bounding box center [883, 414] width 1345 height 23
click at [210, 402] on select "Select Item... Footer Foundation Framing Final Misc" at bounding box center [883, 414] width 1345 height 23
select select "63bbc40c-1f45-4bda-8284-fb85545ffc9a"
click at [1524, 768] on span "Update" at bounding box center [1524, 769] width 28 height 9
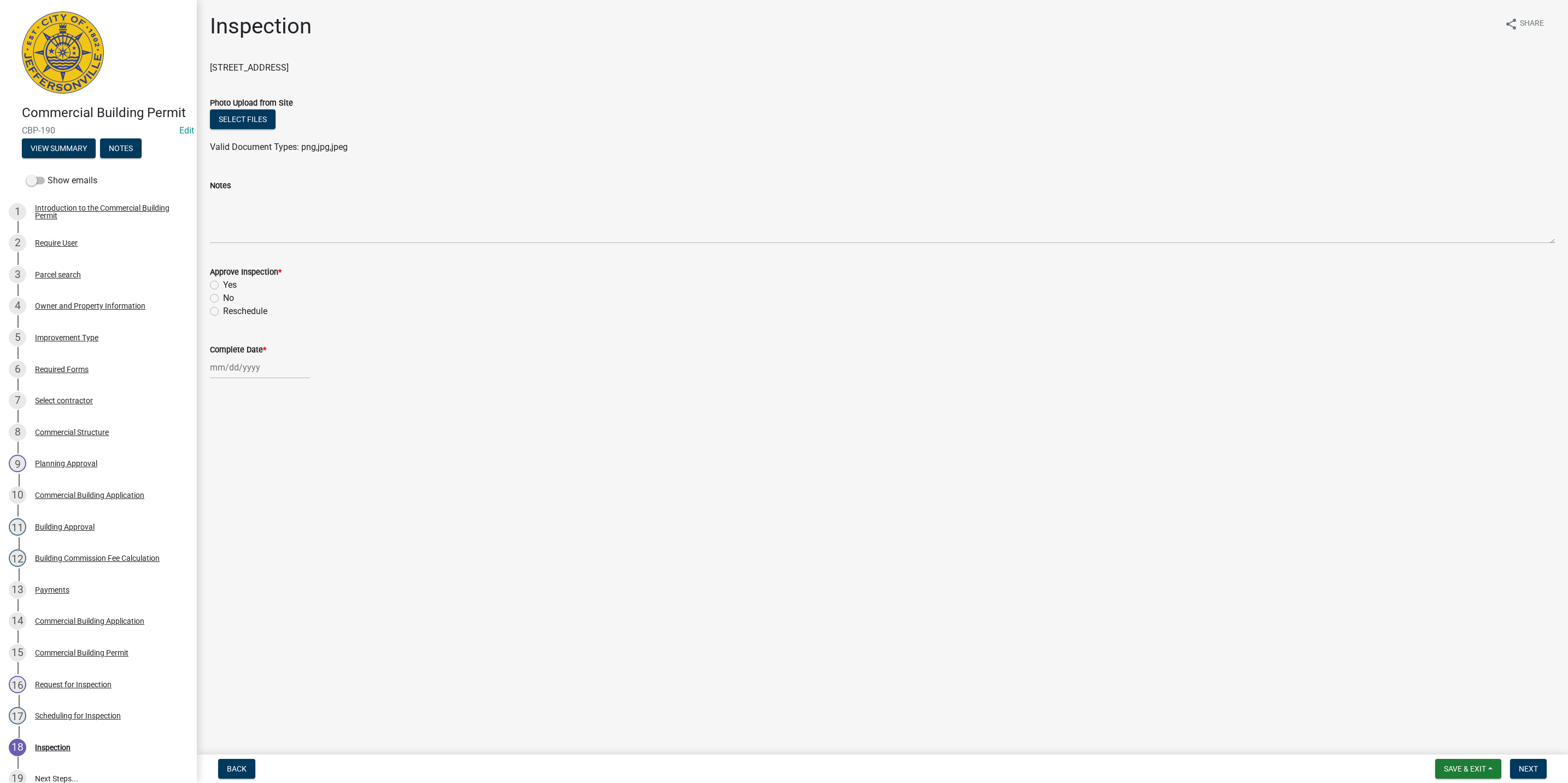
click at [223, 284] on label "Yes" at bounding box center [231, 285] width 14 height 13
click at [223, 284] on input "Yes" at bounding box center [227, 282] width 7 height 7
radio input "true"
select select "8"
select select "2025"
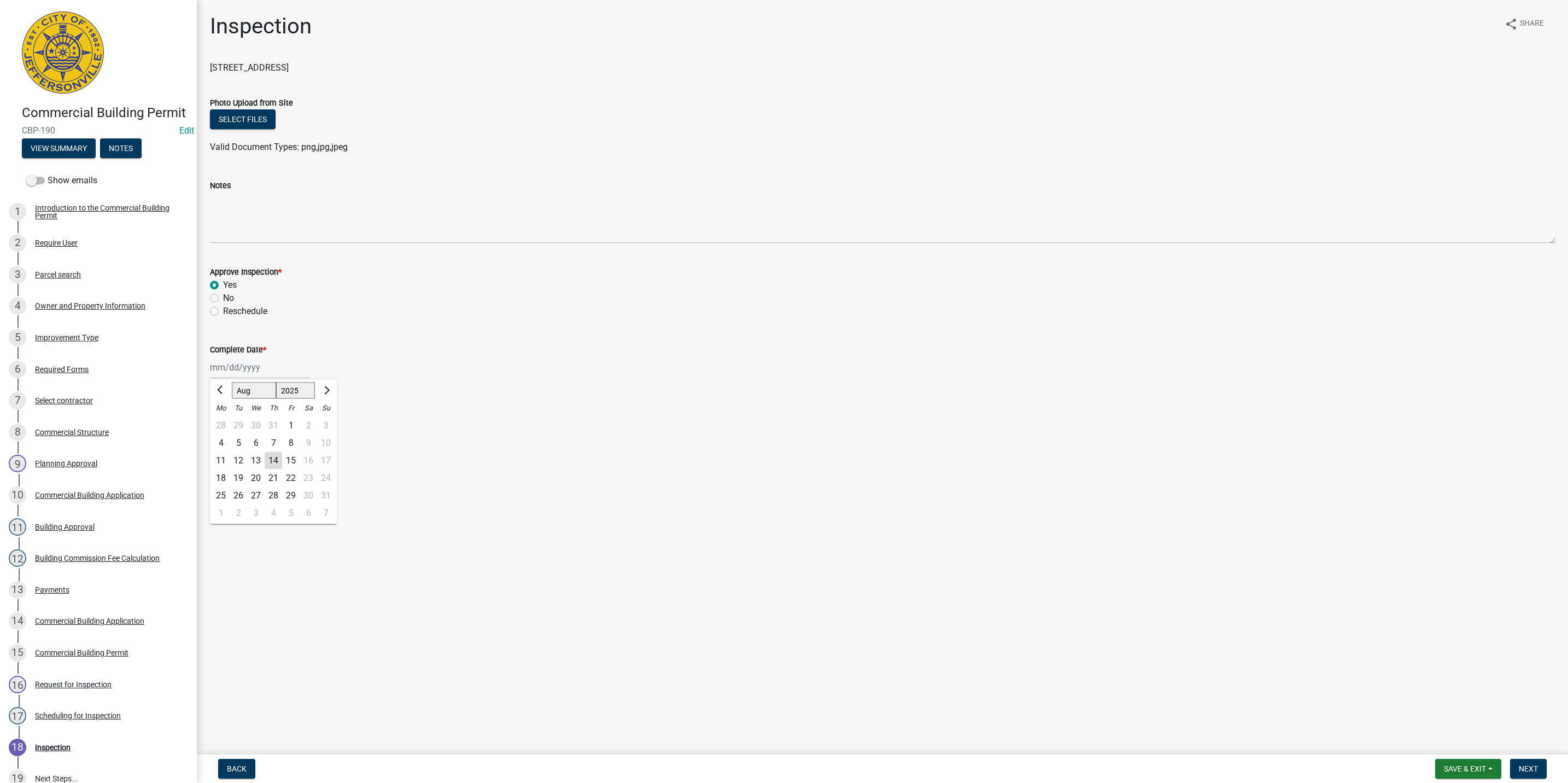
click at [241, 372] on div "Jan Feb Mar Apr May Jun Jul Aug Sep Oct Nov Dec 1525 1526 1527 1528 1529 1530 1…" at bounding box center [260, 367] width 100 height 23
click at [275, 459] on div "14" at bounding box center [273, 460] width 18 height 18
type input "08/14/2025"
click at [1527, 770] on span "Next" at bounding box center [1529, 769] width 19 height 9
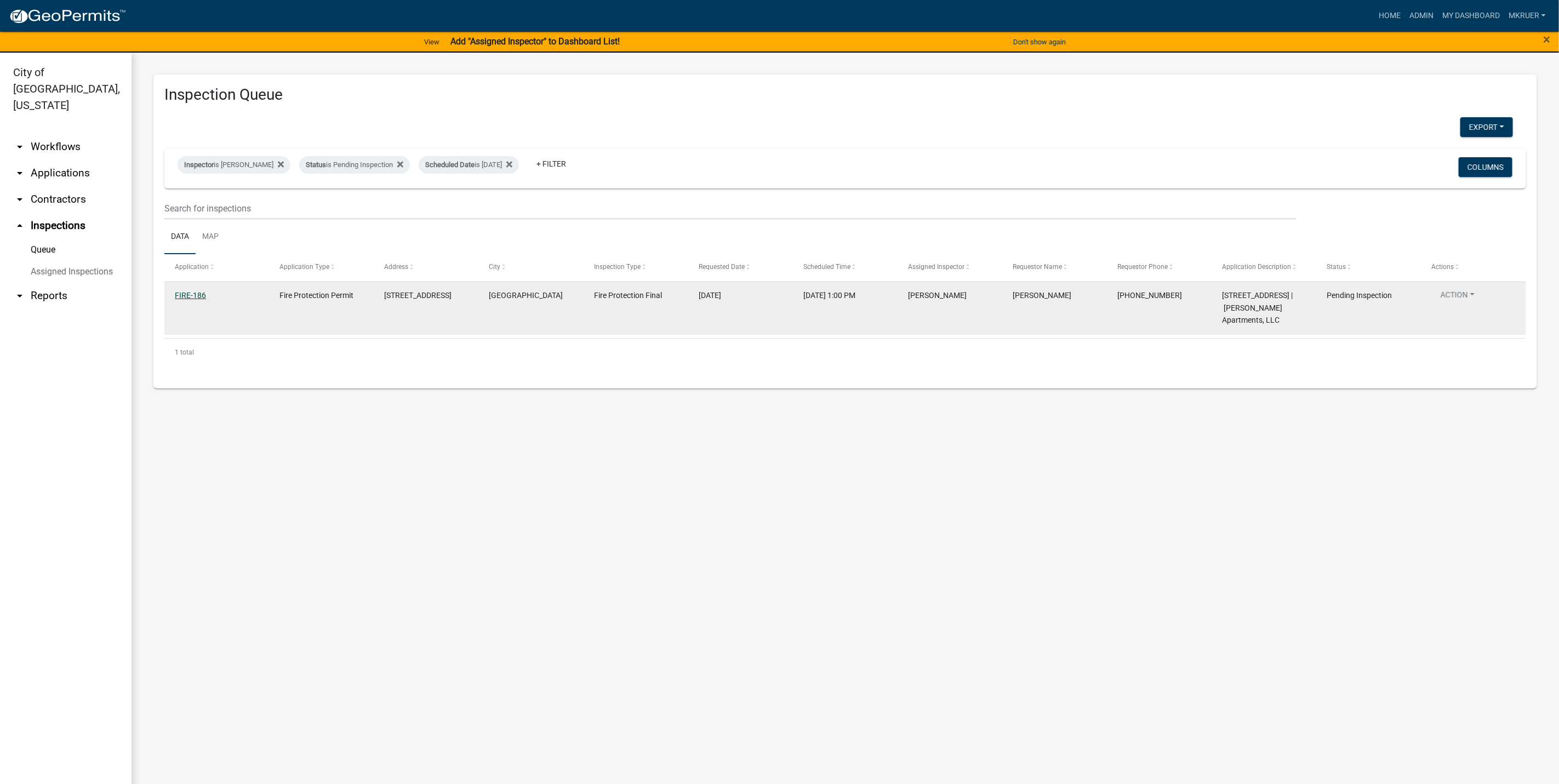
click at [193, 294] on link "FIRE-186" at bounding box center [191, 295] width 32 height 9
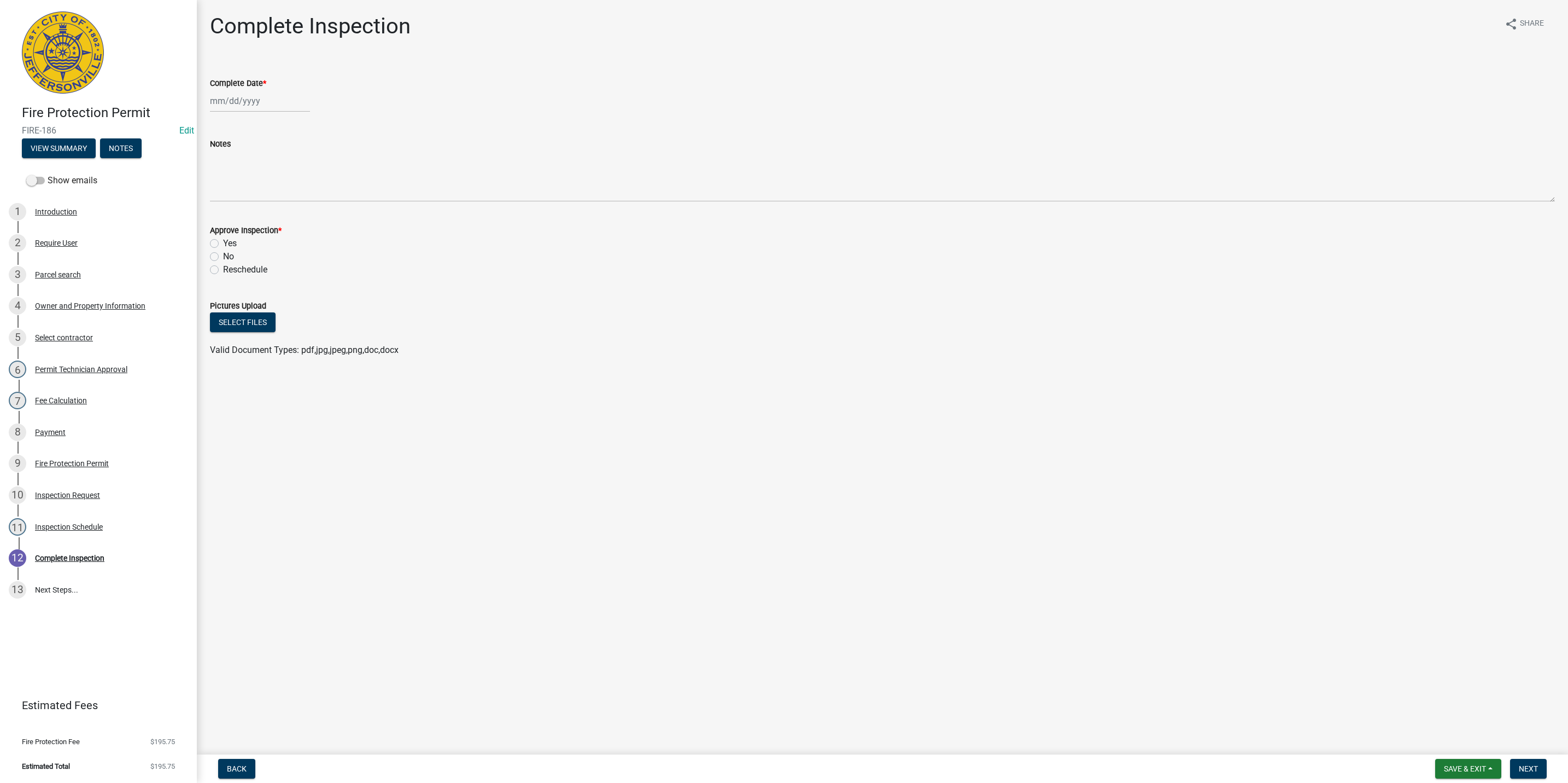
select select "8"
select select "2025"
click at [242, 96] on div "Jan Feb Mar Apr May Jun Jul Aug Sep Oct Nov Dec 1525 1526 1527 1528 1529 1530 1…" at bounding box center [260, 101] width 100 height 23
click at [271, 189] on div "14" at bounding box center [273, 194] width 18 height 18
type input "08/14/2025"
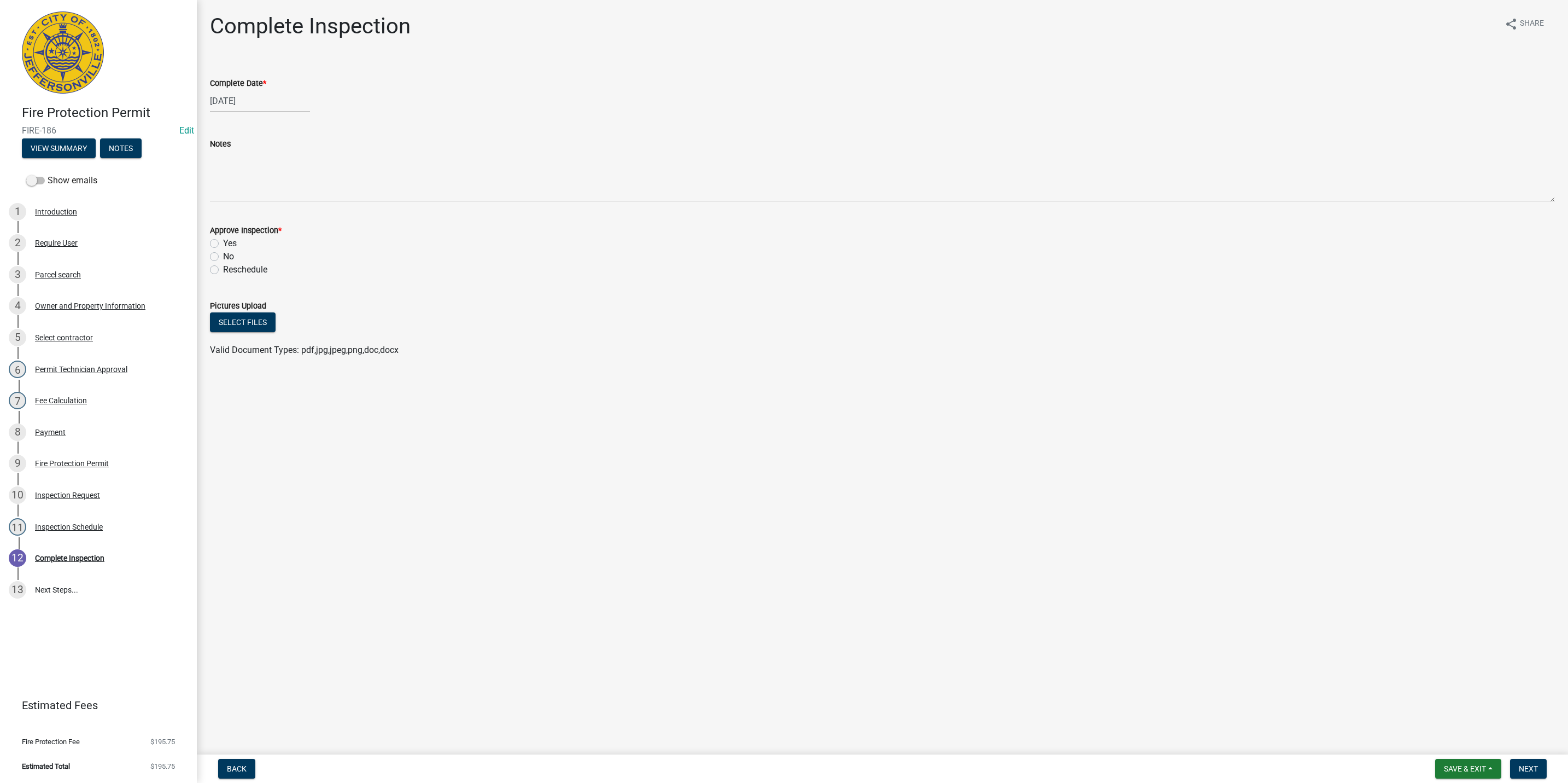
click at [223, 243] on label "Yes" at bounding box center [231, 243] width 14 height 13
click at [223, 243] on input "Yes" at bounding box center [227, 240] width 7 height 7
radio input "true"
click at [1528, 769] on span "Next" at bounding box center [1529, 769] width 19 height 9
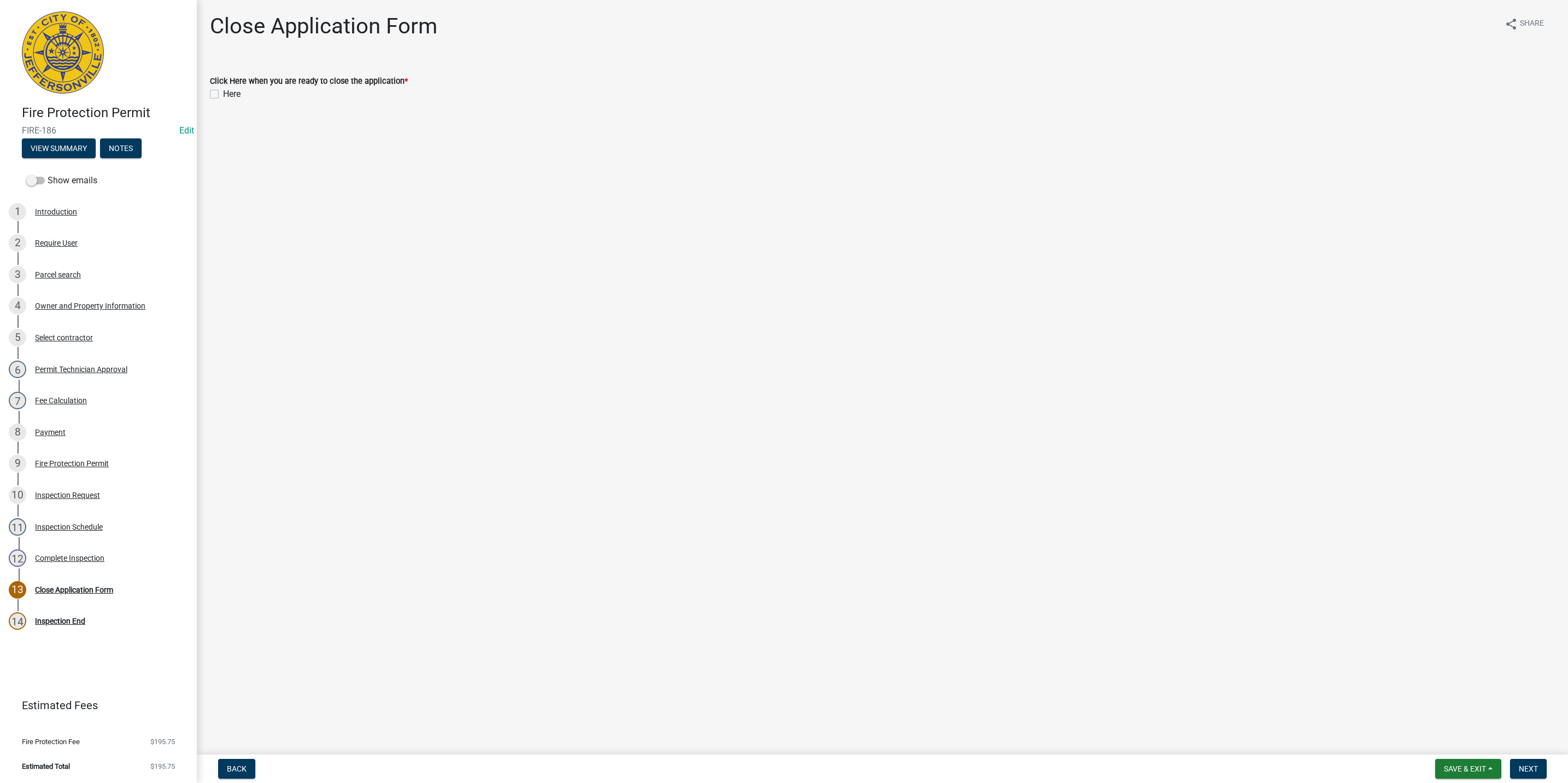
click at [223, 92] on label "Here" at bounding box center [232, 94] width 18 height 13
click at [223, 92] on input "Here" at bounding box center [227, 91] width 7 height 7
checkbox input "true"
click at [1531, 770] on span "Next" at bounding box center [1529, 769] width 19 height 9
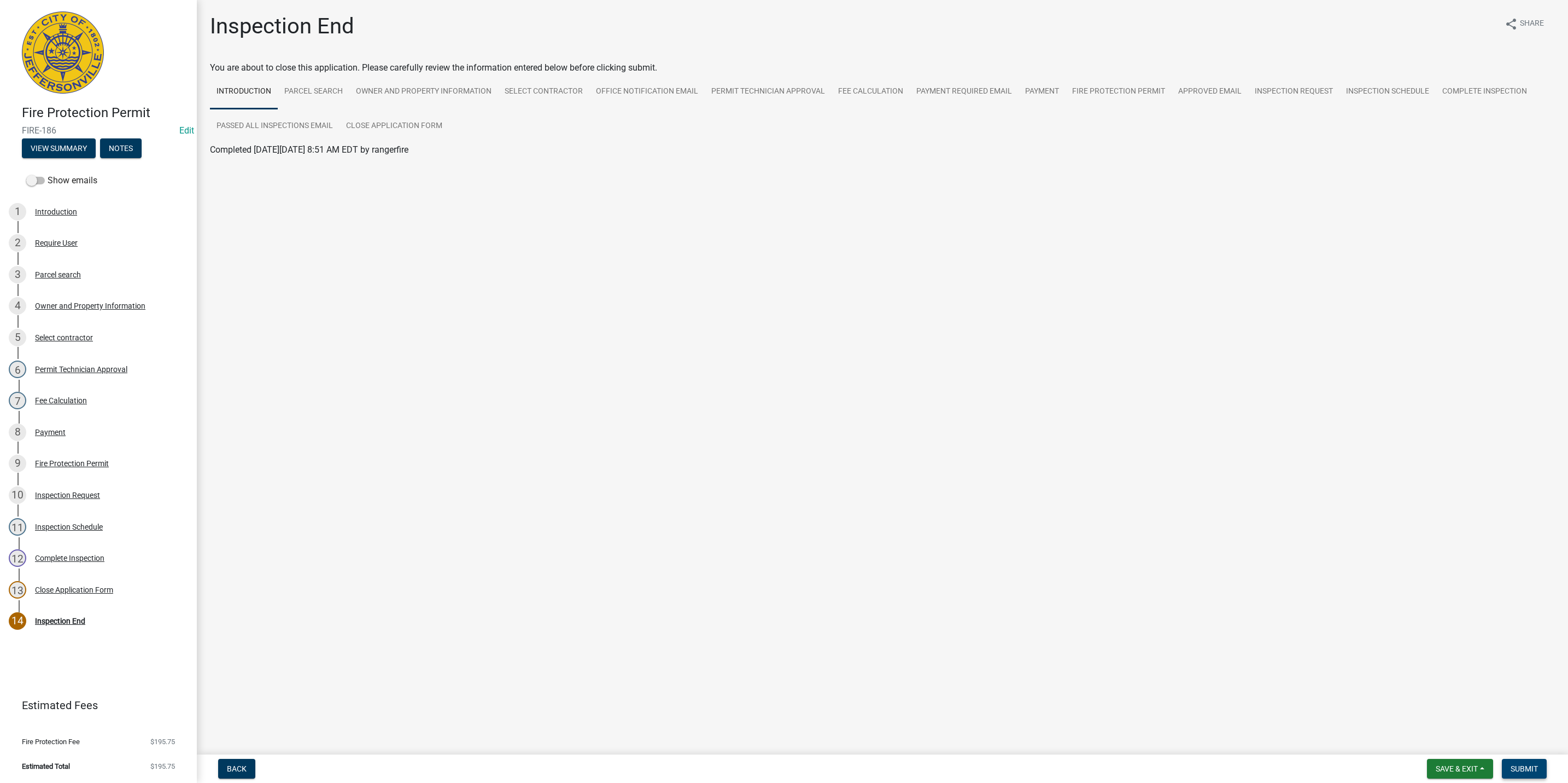
click at [1526, 765] on span "Submit" at bounding box center [1524, 769] width 27 height 9
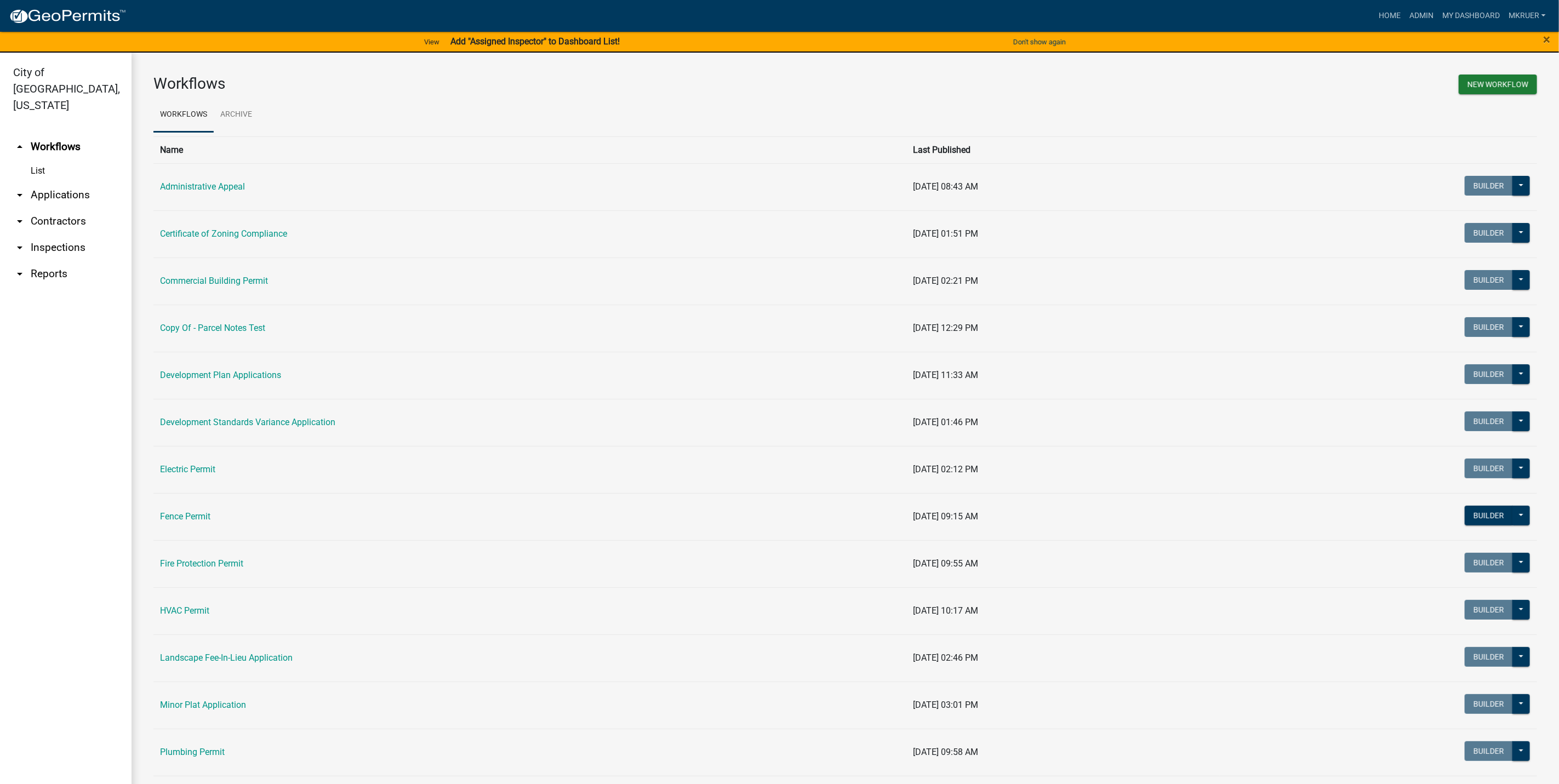
click at [47, 234] on link "arrow_drop_down Inspections" at bounding box center [66, 248] width 132 height 26
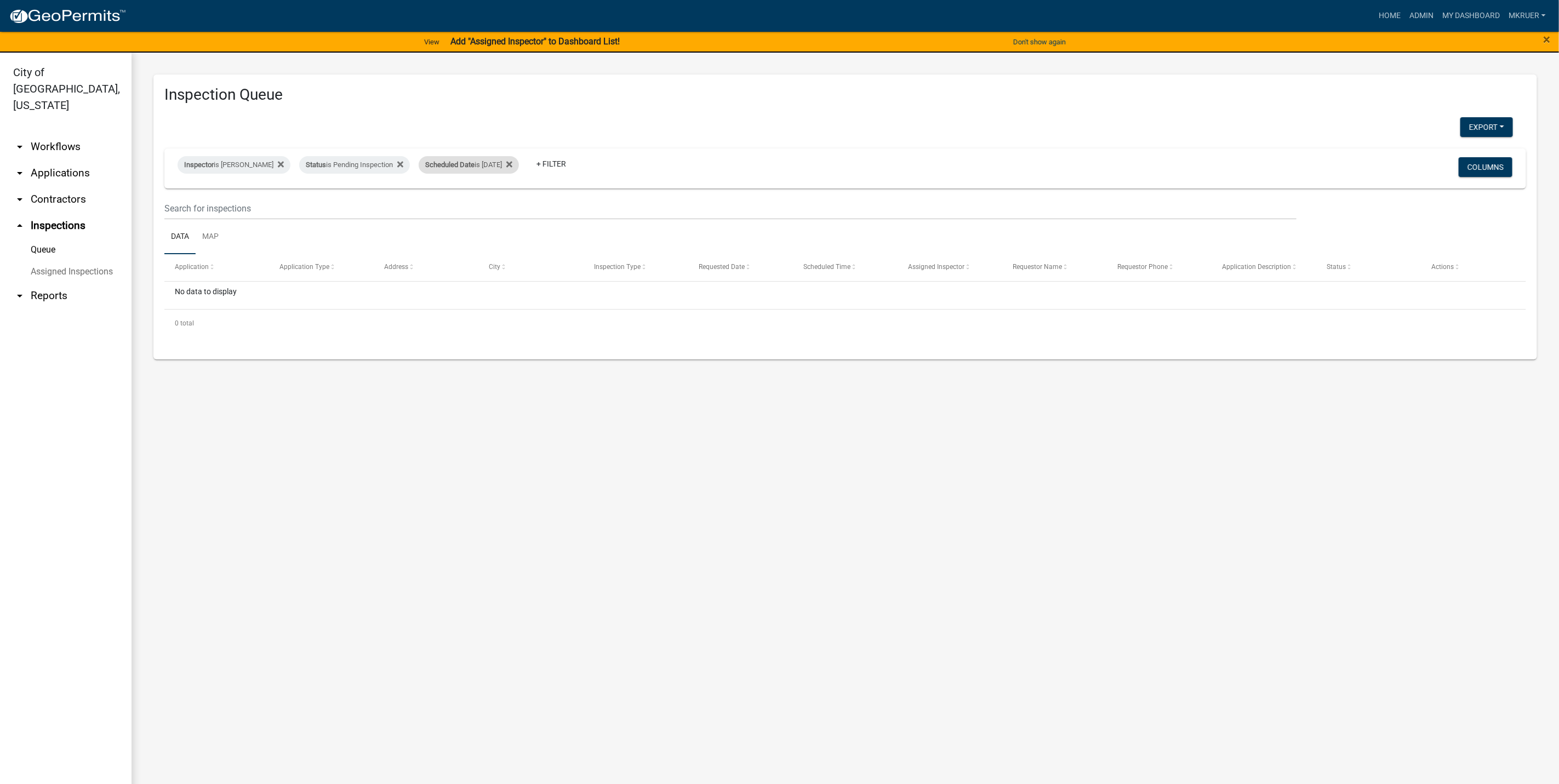
click at [490, 163] on div "Scheduled Date is [DATE]" at bounding box center [469, 165] width 100 height 18
click at [498, 207] on input "[DATE]" at bounding box center [464, 206] width 76 height 23
type input "[DATE]"
